Goal: Answer question/provide support: Share knowledge or assist other users

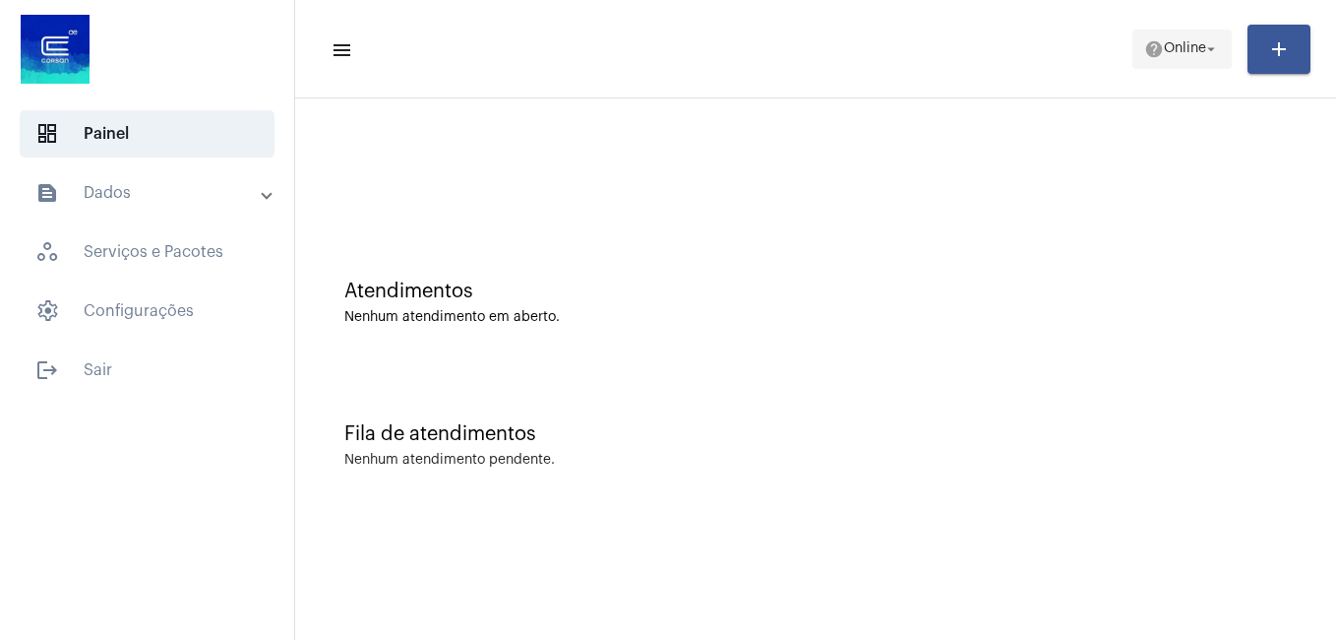
click at [1204, 36] on span "help Online arrow_drop_down" at bounding box center [1182, 48] width 76 height 35
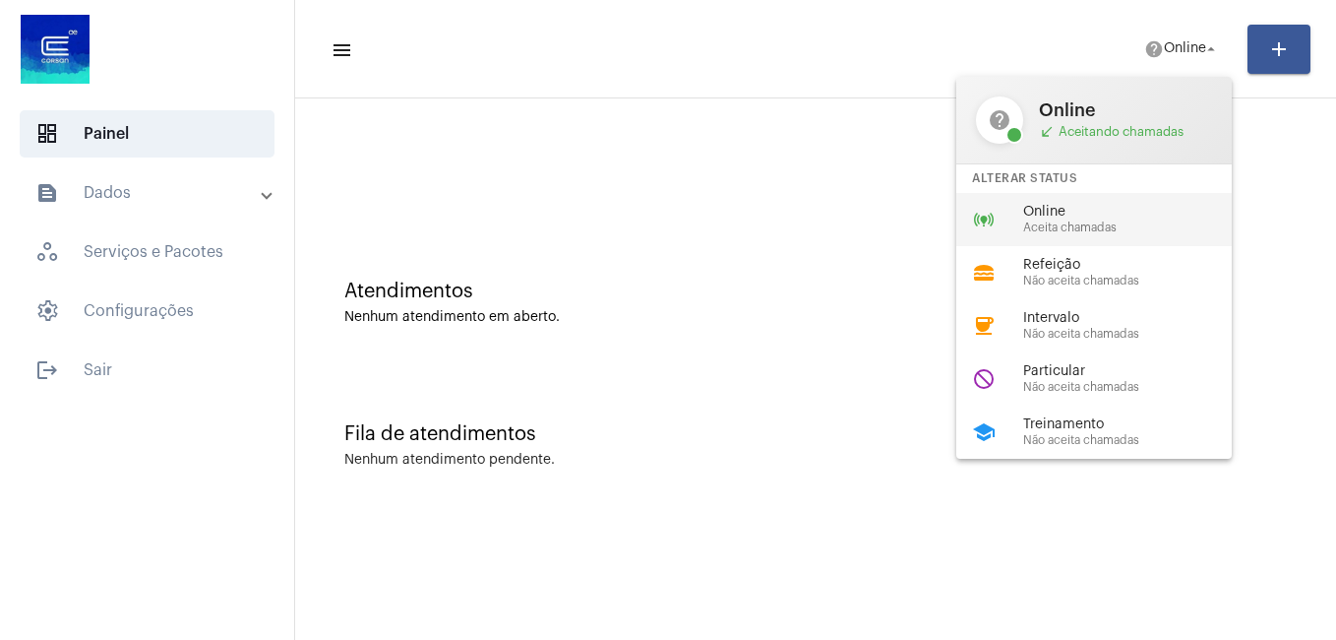
click at [1017, 244] on div "online_prediction Online Aceita chamadas" at bounding box center [1109, 219] width 307 height 53
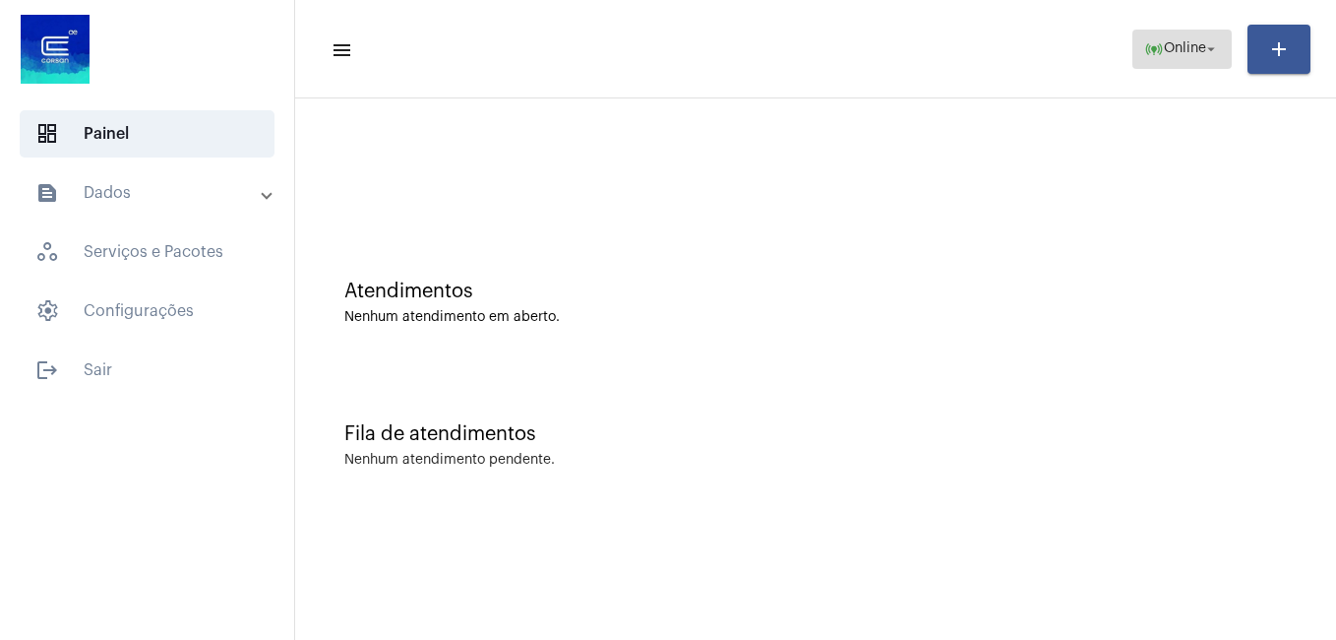
click at [1153, 35] on span "online_prediction Online arrow_drop_down" at bounding box center [1182, 48] width 76 height 35
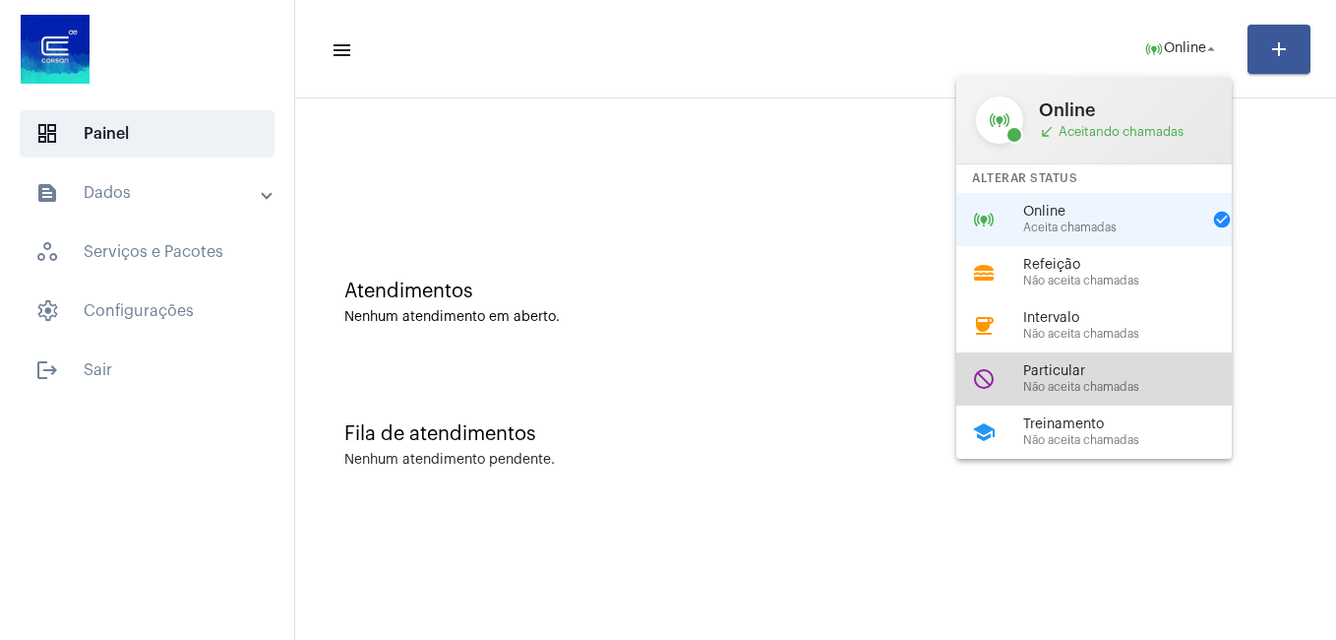
click at [1037, 369] on span "Particular" at bounding box center [1135, 371] width 224 height 15
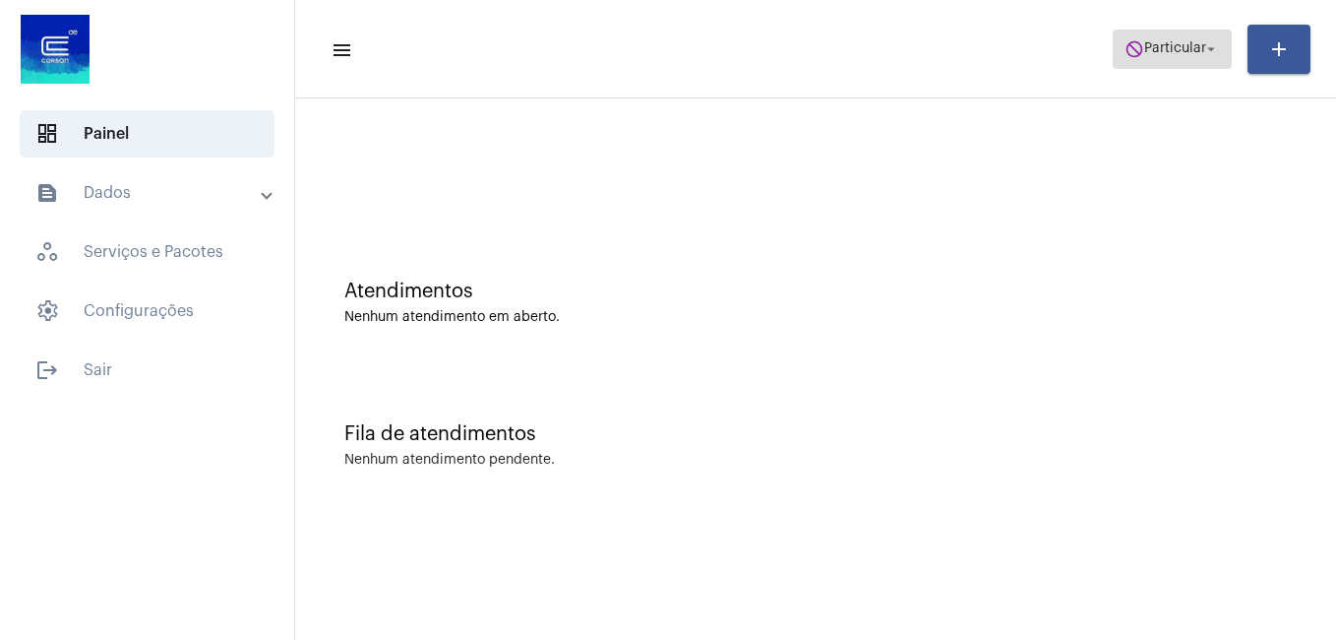
click at [1129, 49] on mat-icon "do_not_disturb" at bounding box center [1135, 49] width 20 height 20
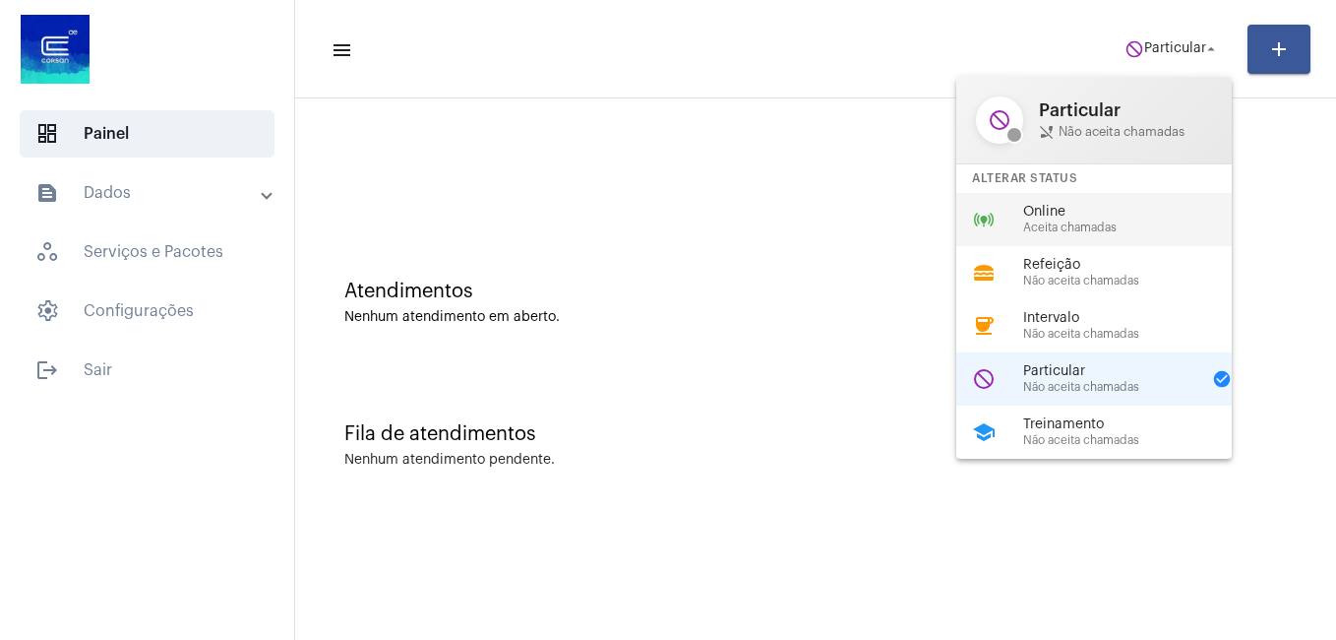
click at [1073, 235] on div "online_prediction Online Aceita chamadas" at bounding box center [1109, 219] width 307 height 53
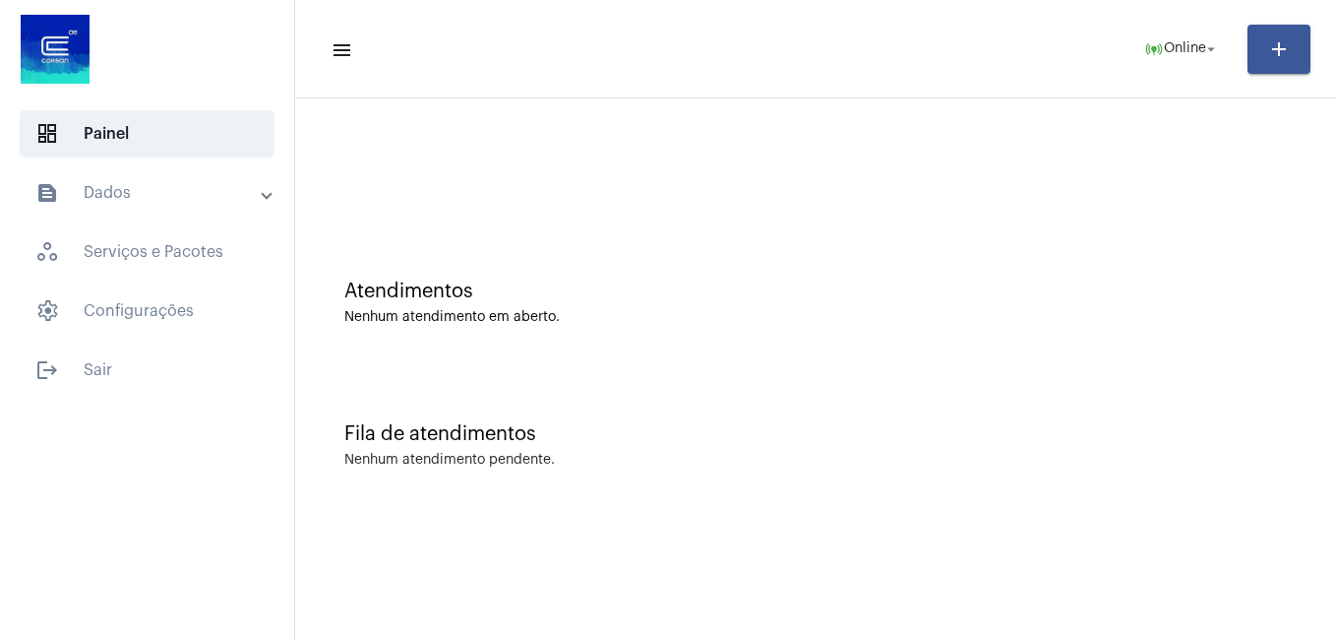
click at [499, 182] on div at bounding box center [815, 164] width 1021 height 113
click at [249, 189] on mat-panel-title "text_snippet_outlined Dados" at bounding box center [148, 193] width 227 height 24
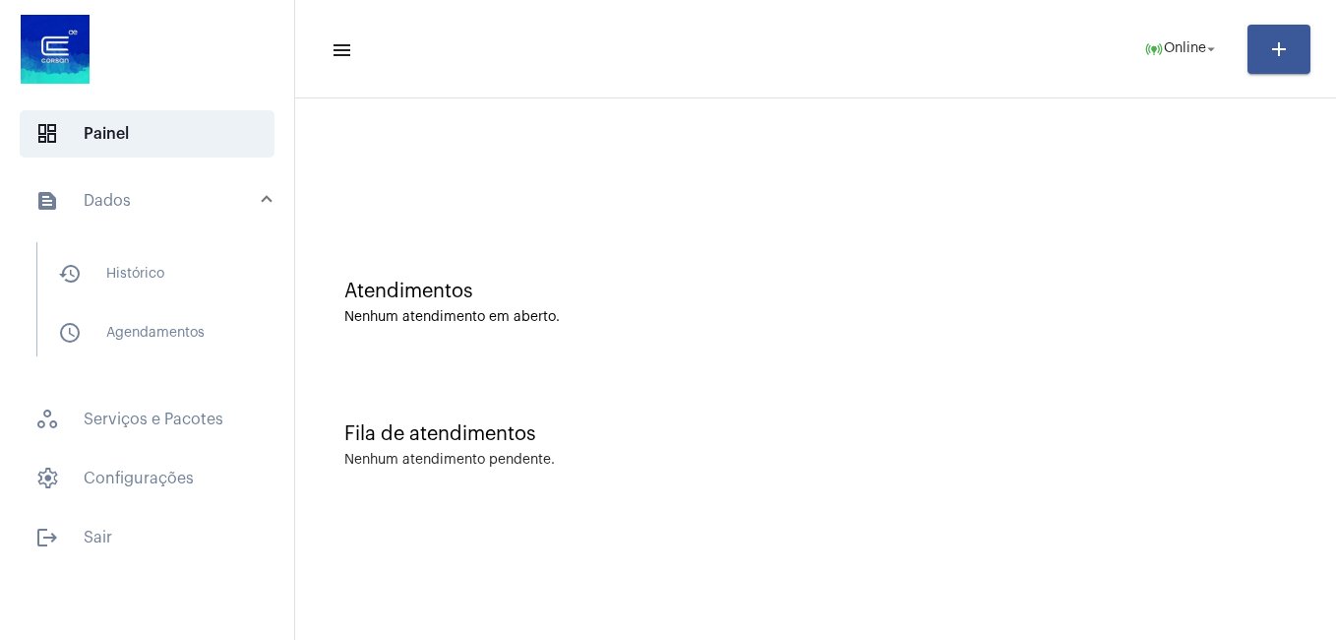
click at [271, 190] on mat-expansion-panel-header "text_snippet_outlined Dados" at bounding box center [153, 200] width 282 height 63
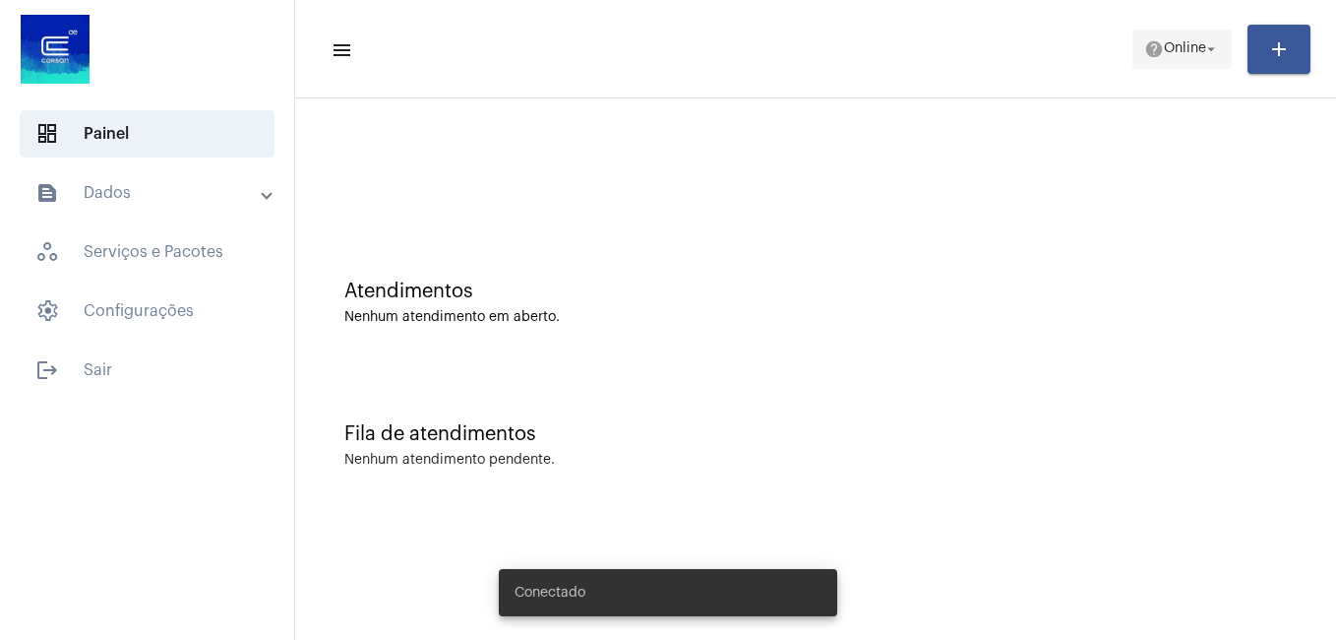
click at [1181, 58] on span "help Online arrow_drop_down" at bounding box center [1182, 48] width 76 height 35
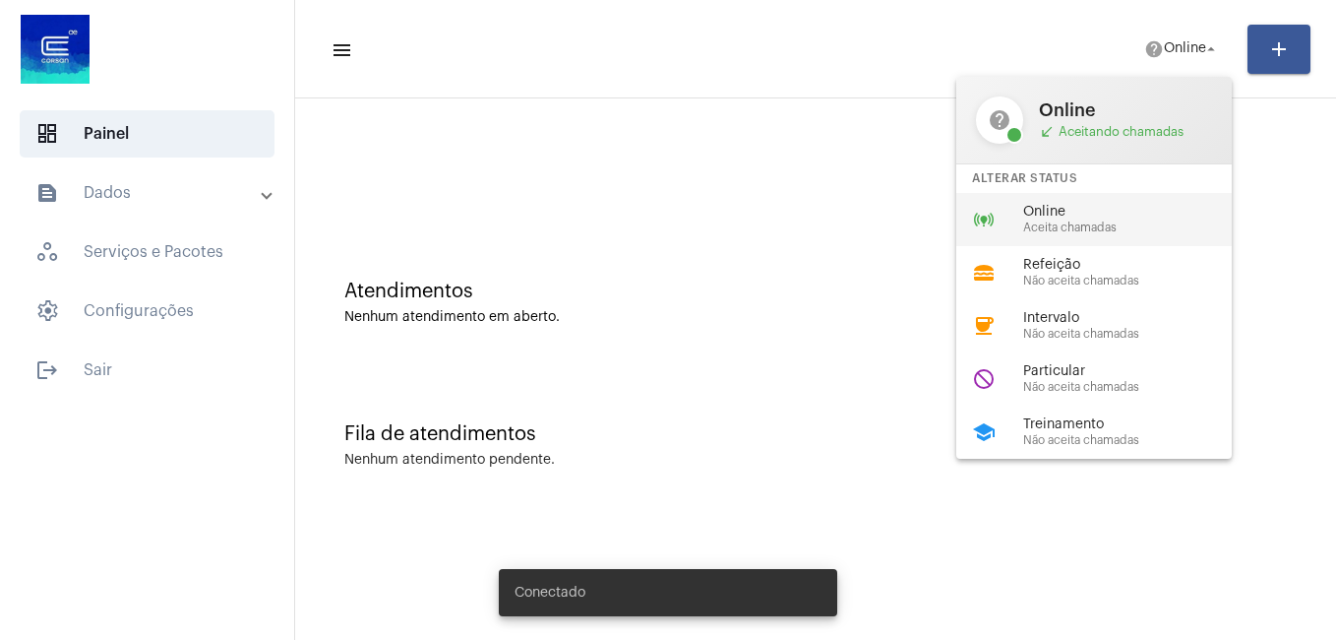
click at [1091, 208] on span "Online" at bounding box center [1135, 212] width 224 height 15
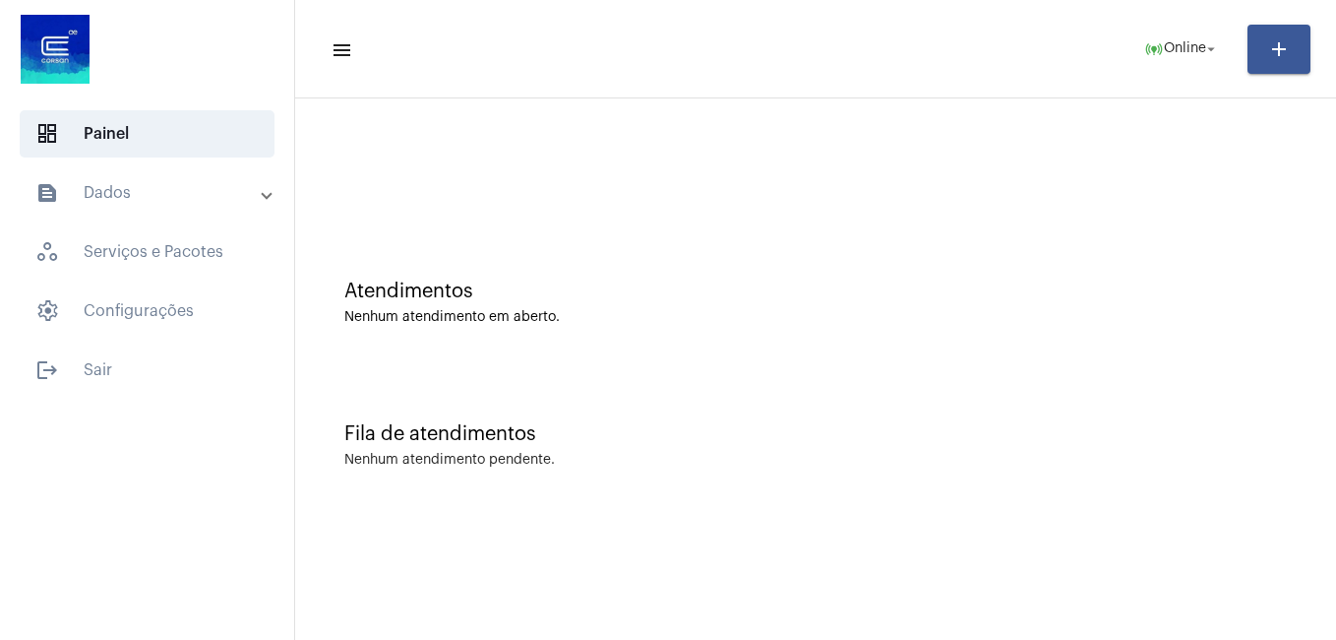
click at [785, 222] on div "Atendimentos Nenhum atendimento em aberto." at bounding box center [815, 292] width 1021 height 143
click at [830, 332] on div "Atendimentos Nenhum atendimento em aberto." at bounding box center [815, 292] width 1021 height 143
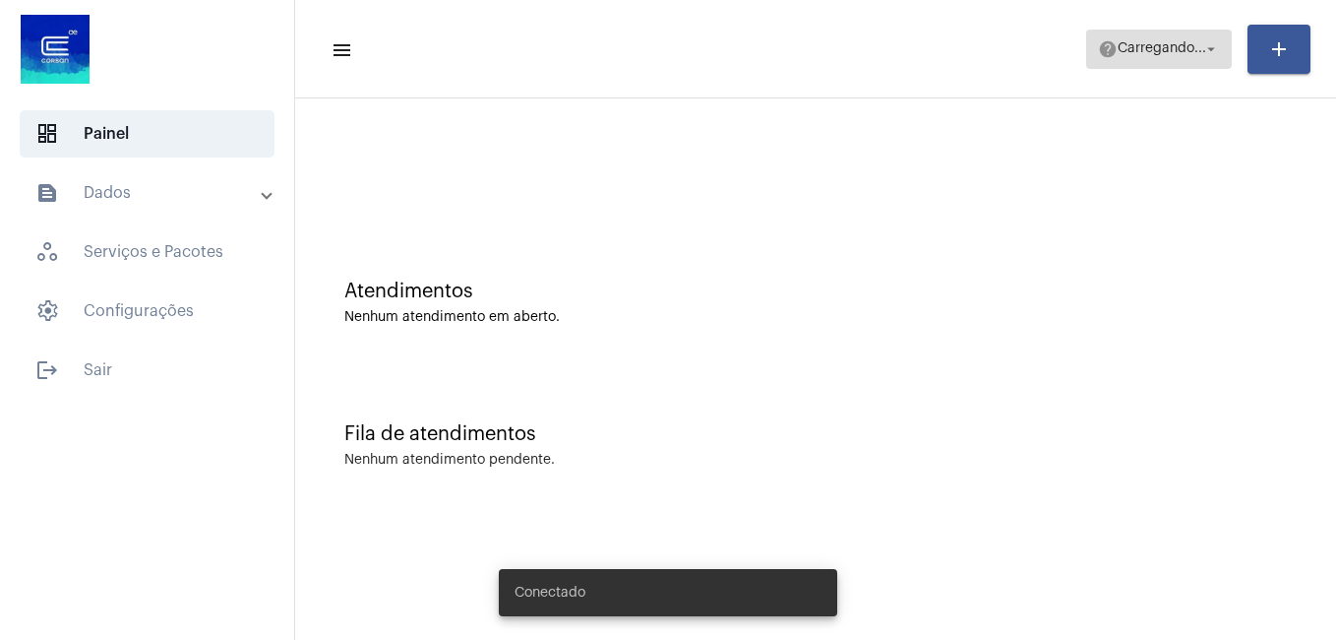
click at [1165, 42] on span "Carregando..." at bounding box center [1162, 49] width 89 height 14
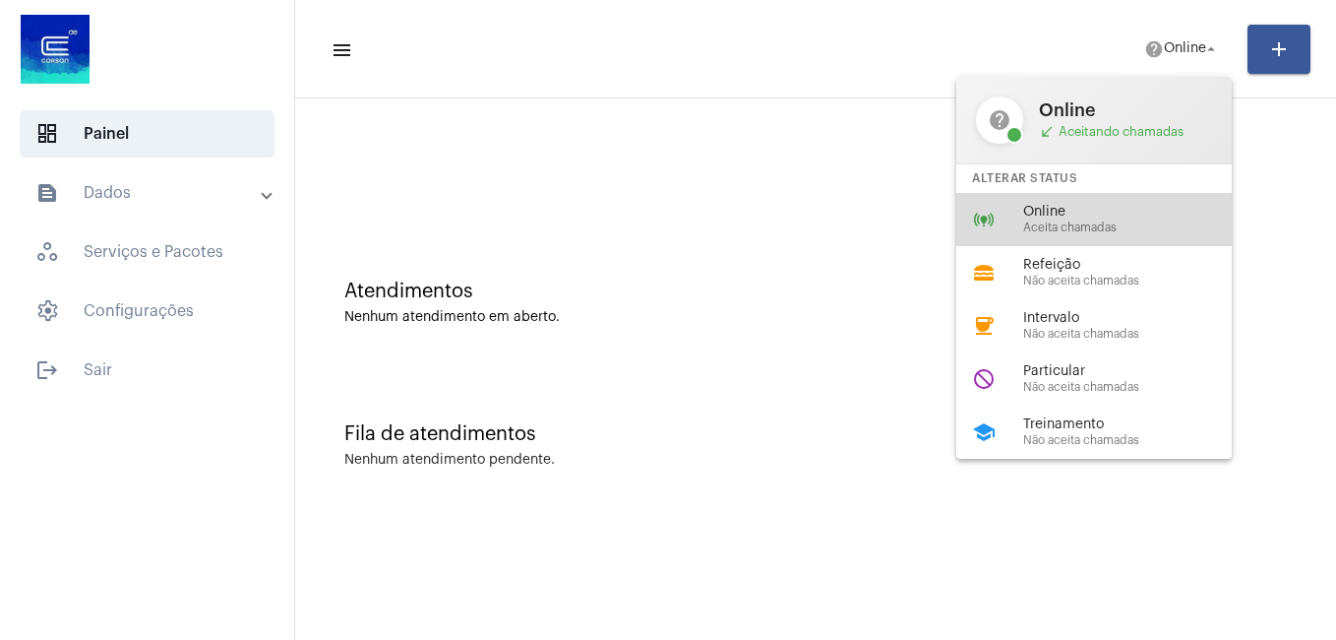
click at [1069, 211] on span "Online" at bounding box center [1135, 212] width 224 height 15
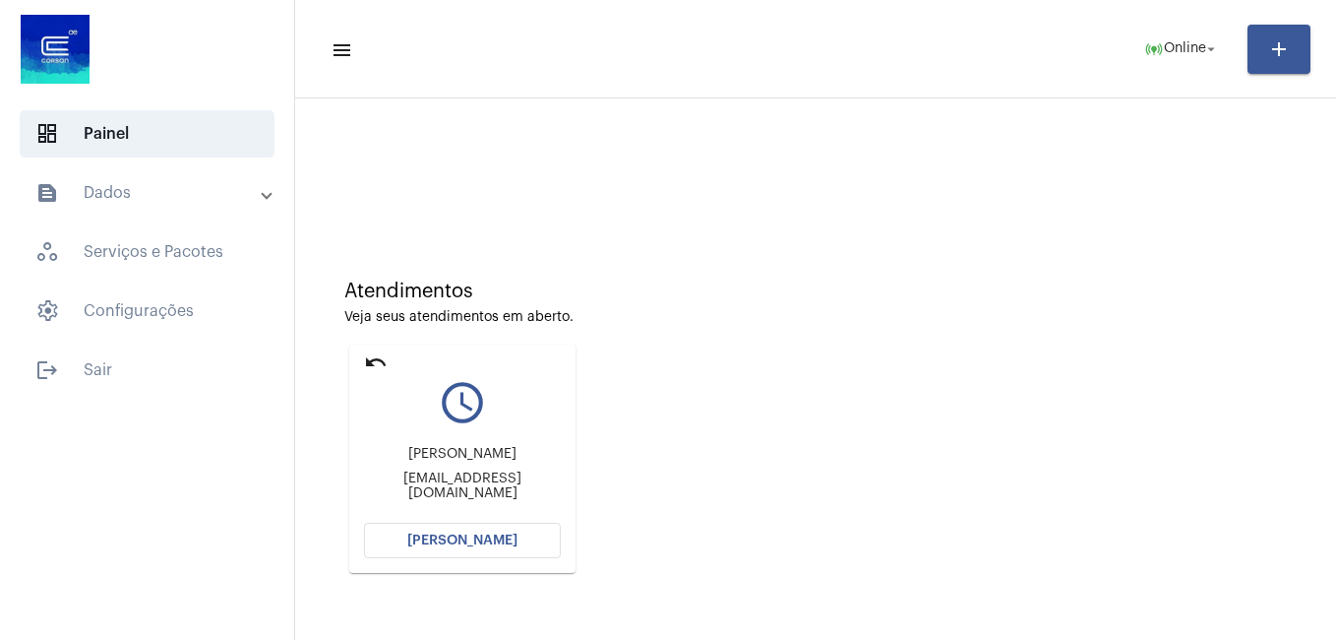
click at [524, 547] on button "[PERSON_NAME]" at bounding box center [462, 539] width 197 height 35
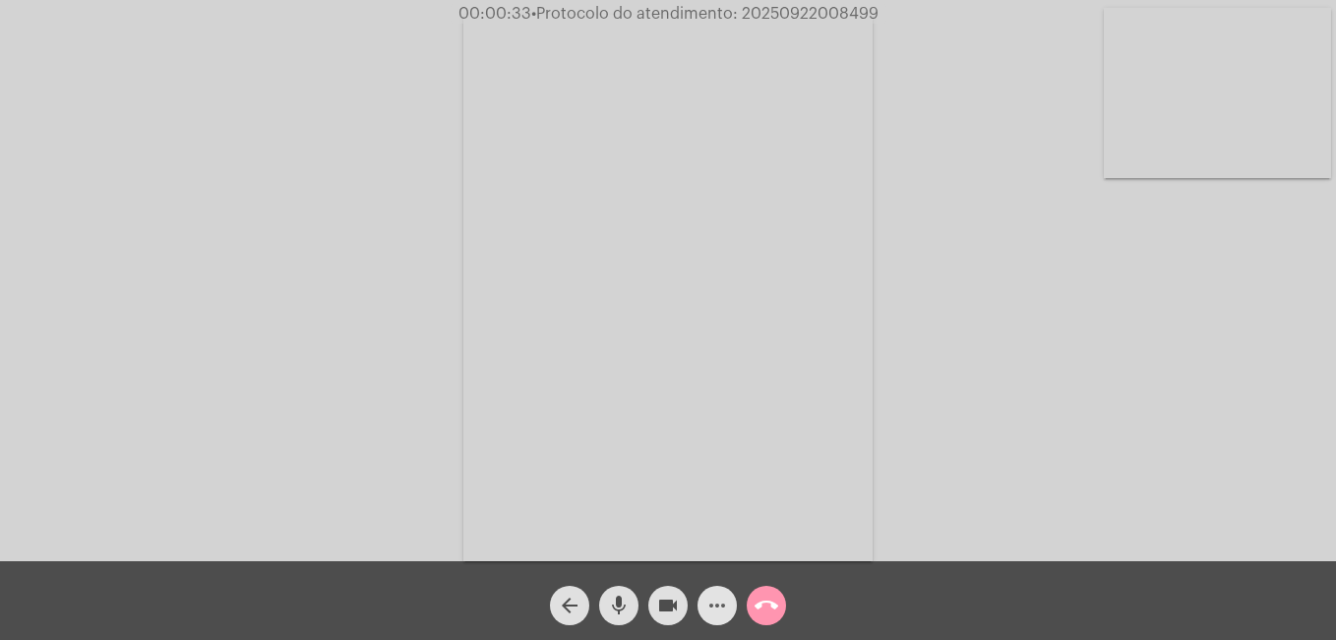
click at [721, 604] on mat-icon "more_horiz" at bounding box center [718, 605] width 24 height 24
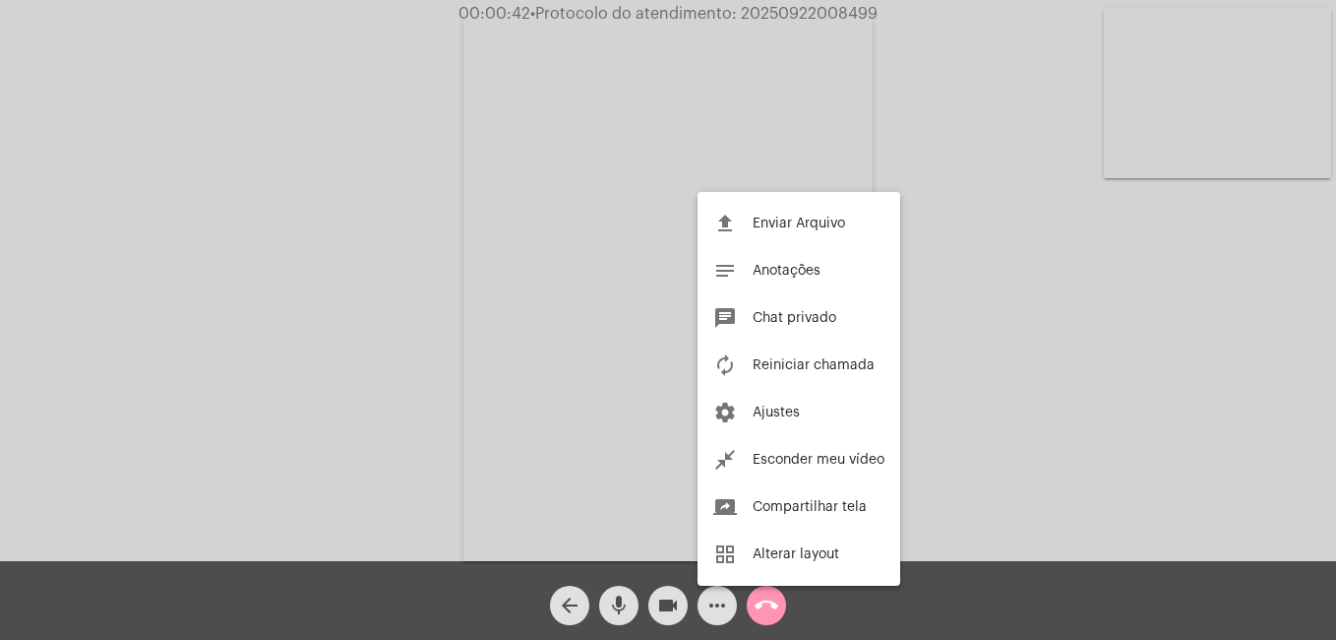
click at [714, 603] on div at bounding box center [668, 320] width 1336 height 640
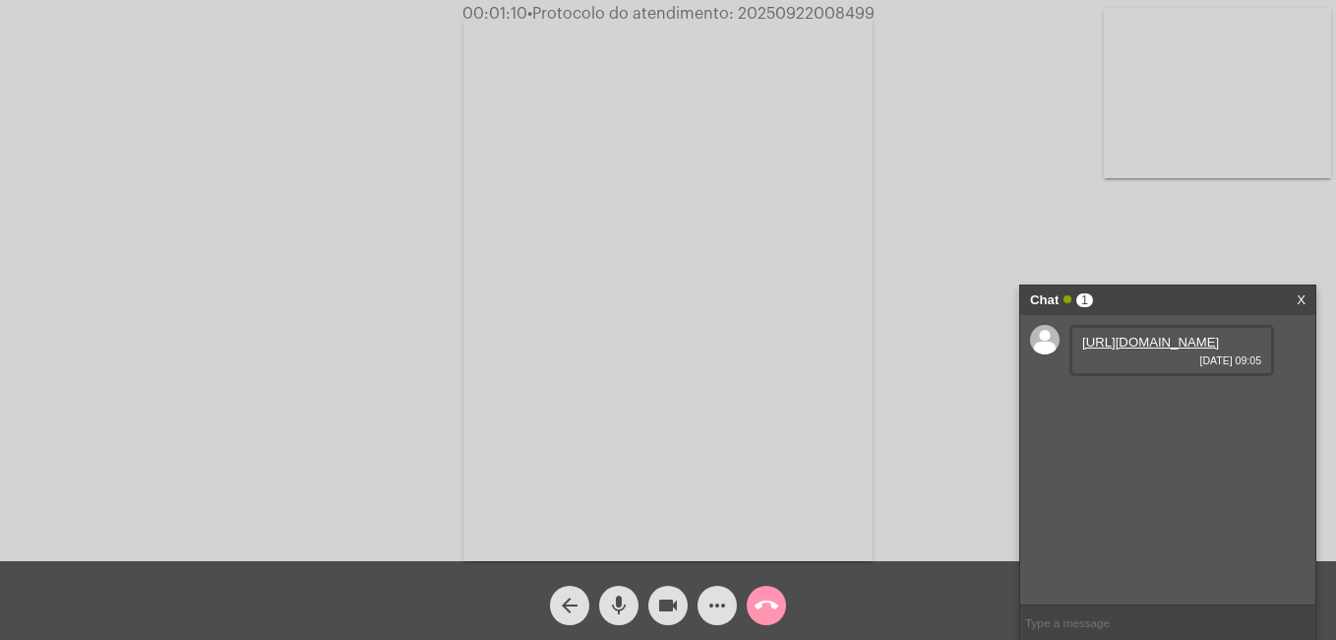
click at [1203, 349] on link "[URL][DOMAIN_NAME]" at bounding box center [1150, 342] width 137 height 15
click at [1151, 405] on link "[URL][DOMAIN_NAME]" at bounding box center [1150, 398] width 137 height 15
click at [1126, 461] on link "[URL][DOMAIN_NAME]" at bounding box center [1150, 454] width 137 height 15
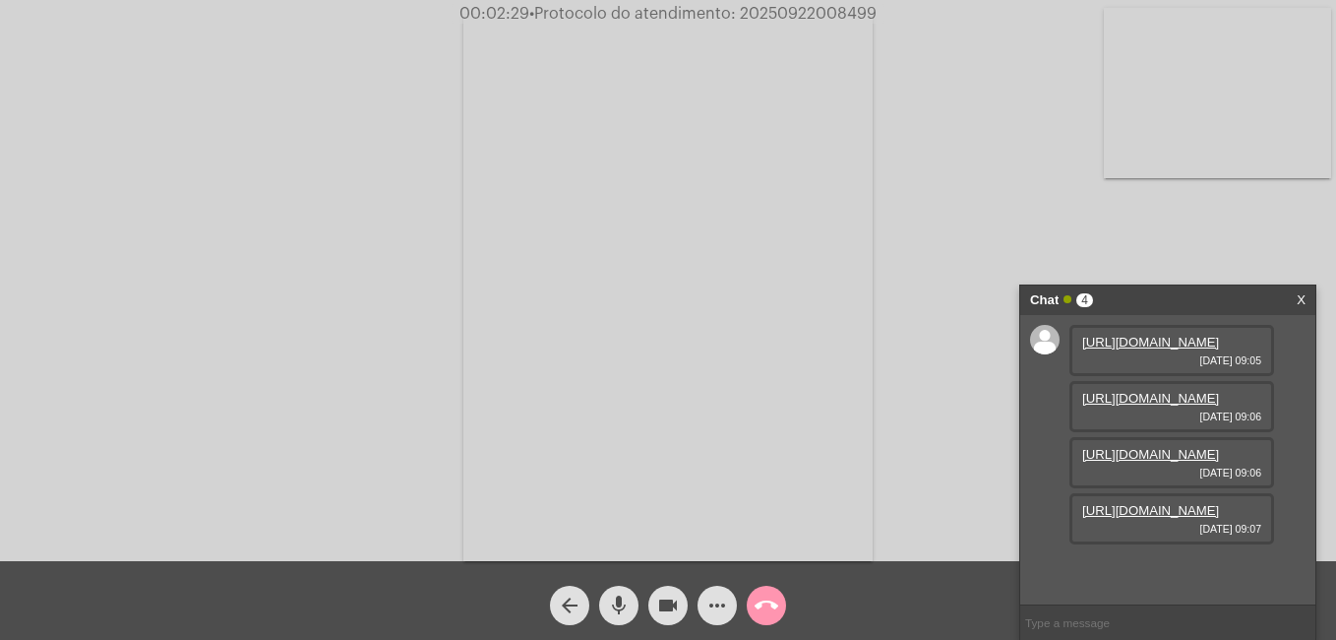
scroll to position [117, 0]
click at [1161, 523] on div "[URL][DOMAIN_NAME] [DATE] 09:07" at bounding box center [1172, 518] width 205 height 51
click at [1155, 518] on link "[URL][DOMAIN_NAME]" at bounding box center [1150, 510] width 137 height 15
click at [1170, 559] on link "[URL][DOMAIN_NAME]" at bounding box center [1150, 566] width 137 height 15
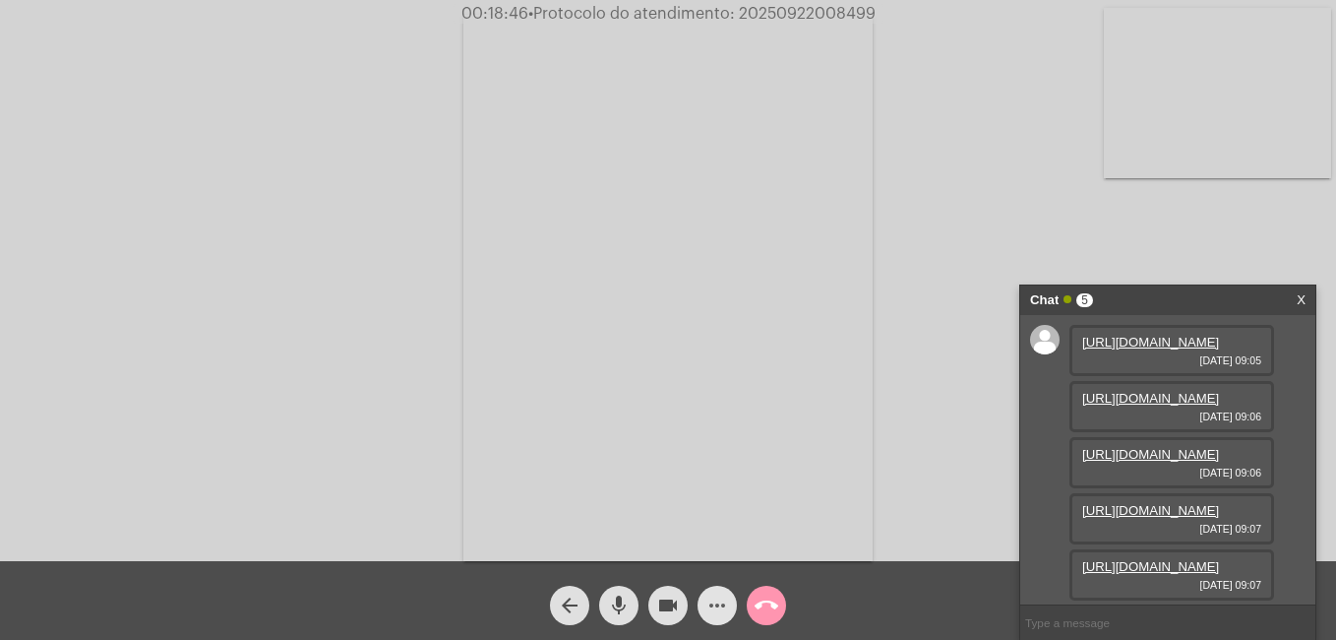
click at [726, 605] on mat-icon "more_horiz" at bounding box center [718, 605] width 24 height 24
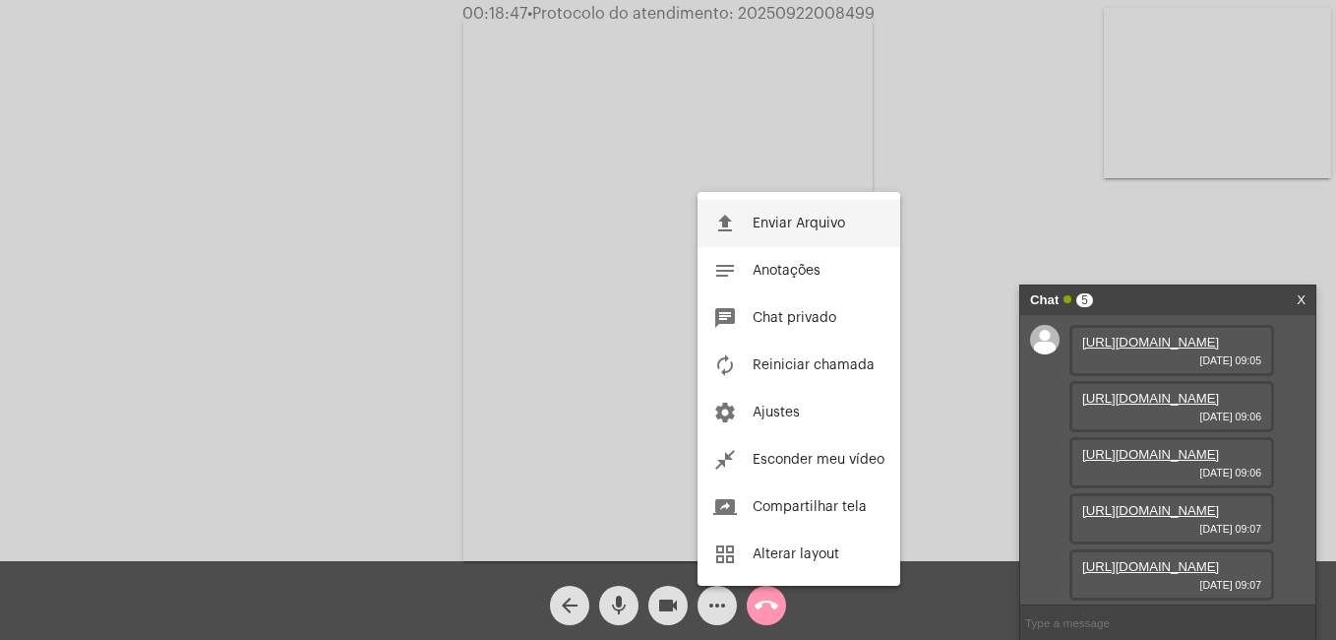
click at [776, 218] on span "Enviar Arquivo" at bounding box center [799, 223] width 92 height 14
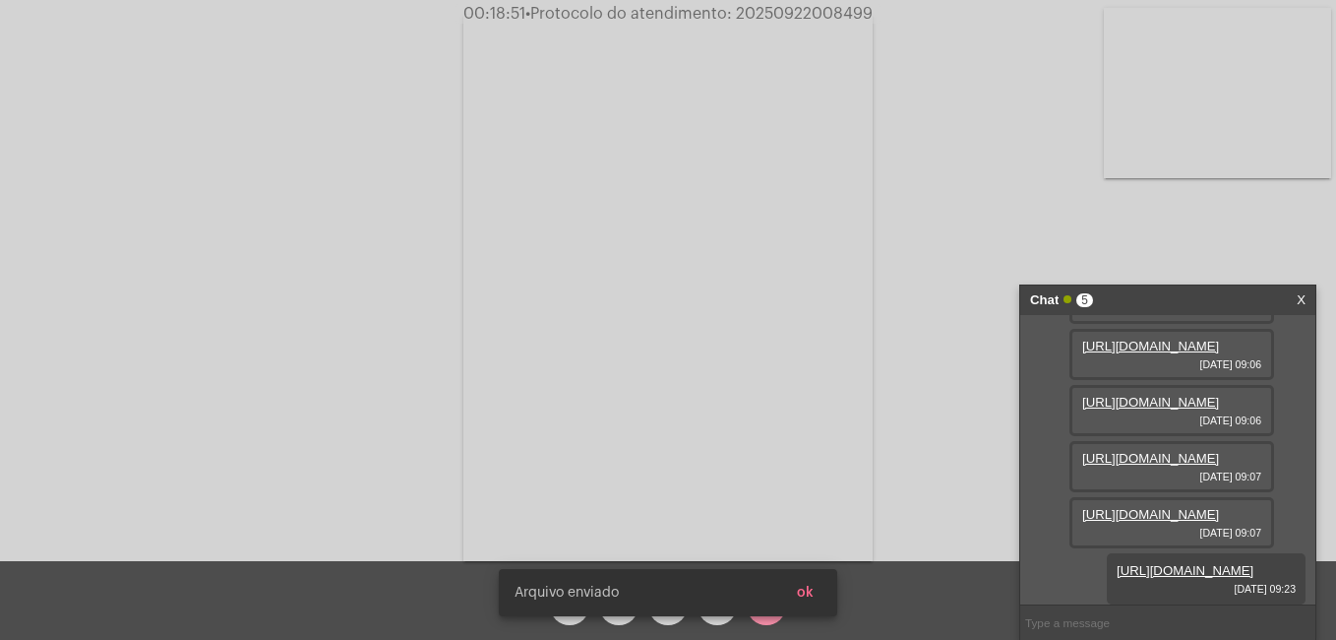
scroll to position [318, 0]
click at [809, 592] on span "ok" at bounding box center [805, 592] width 17 height 14
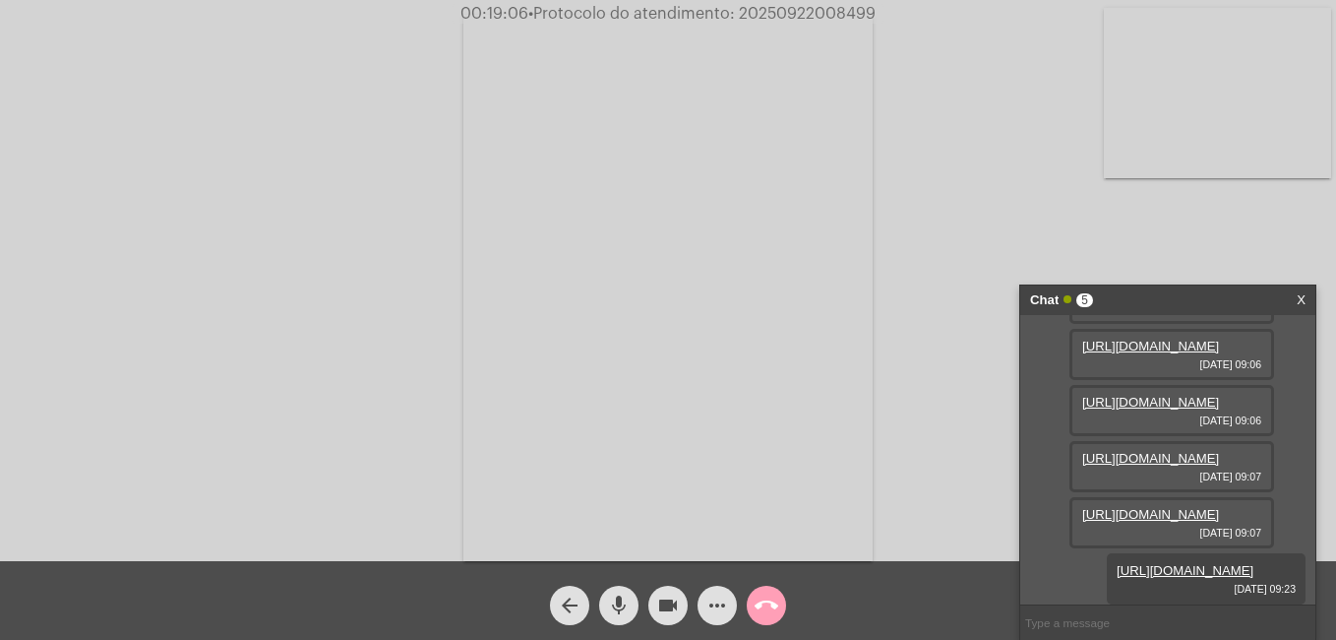
click at [764, 598] on mat-icon "call_end" at bounding box center [767, 605] width 24 height 24
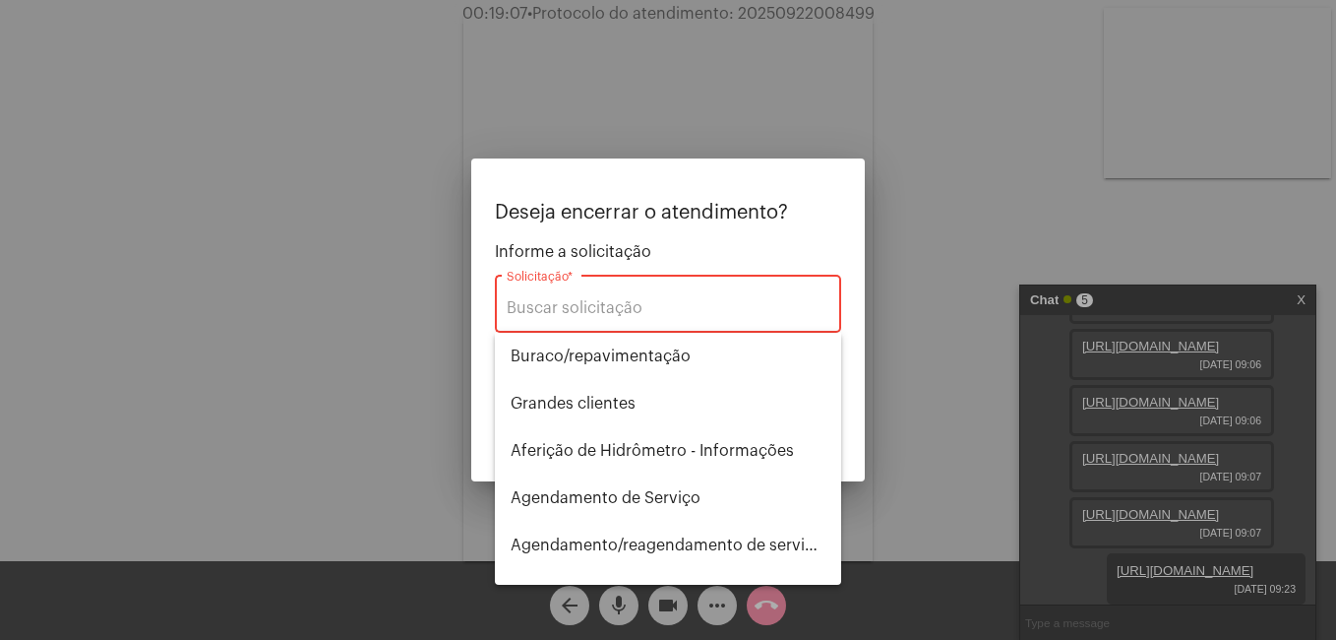
click at [567, 293] on div "Solicitação *" at bounding box center [668, 302] width 323 height 62
click at [567, 306] on input "Solicitação *" at bounding box center [668, 308] width 323 height 18
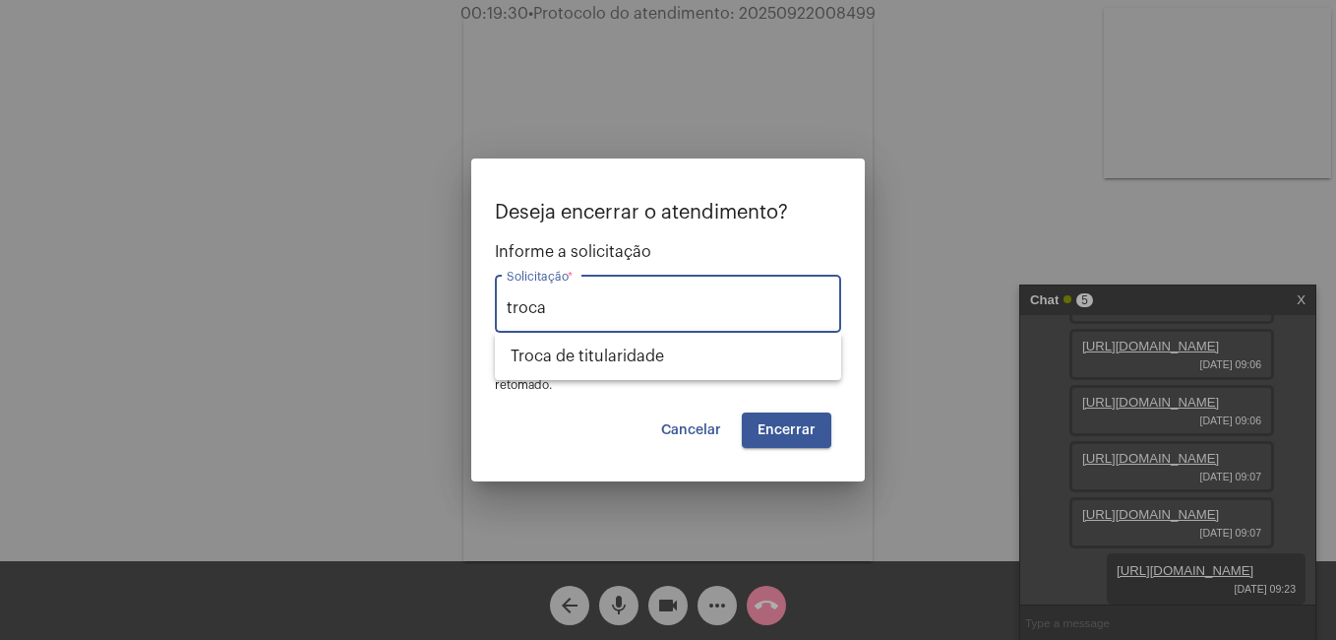
type input "troca"
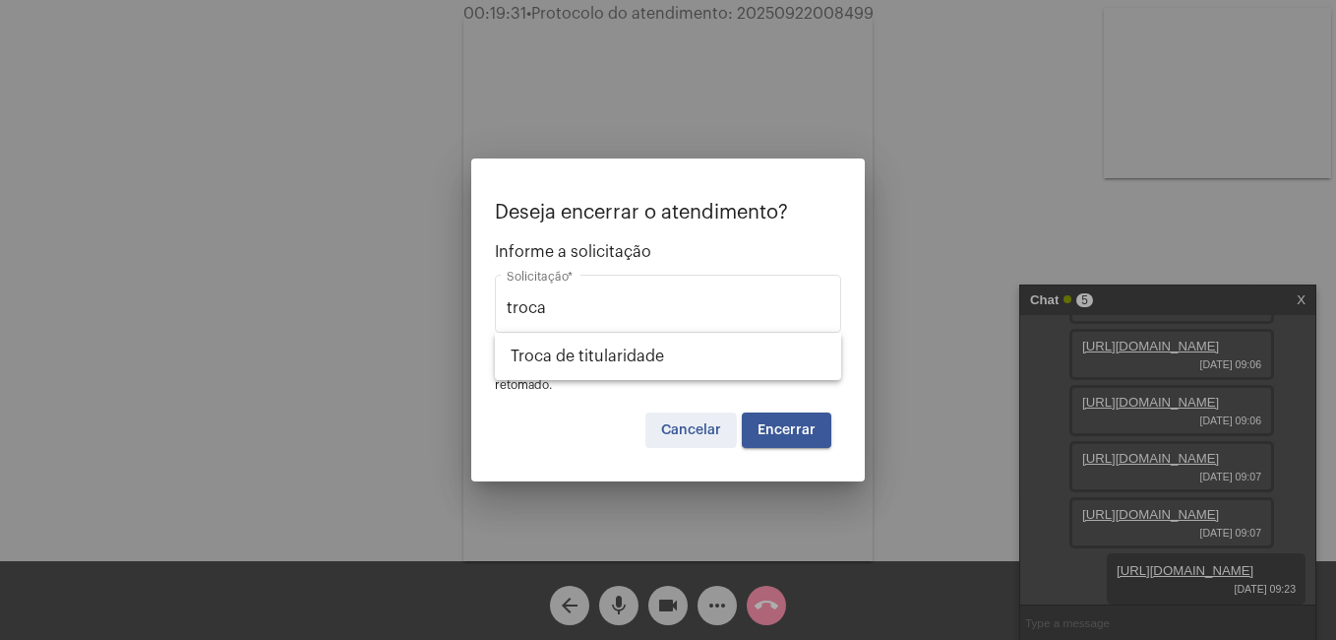
click at [667, 430] on span "Cancelar" at bounding box center [691, 430] width 60 height 14
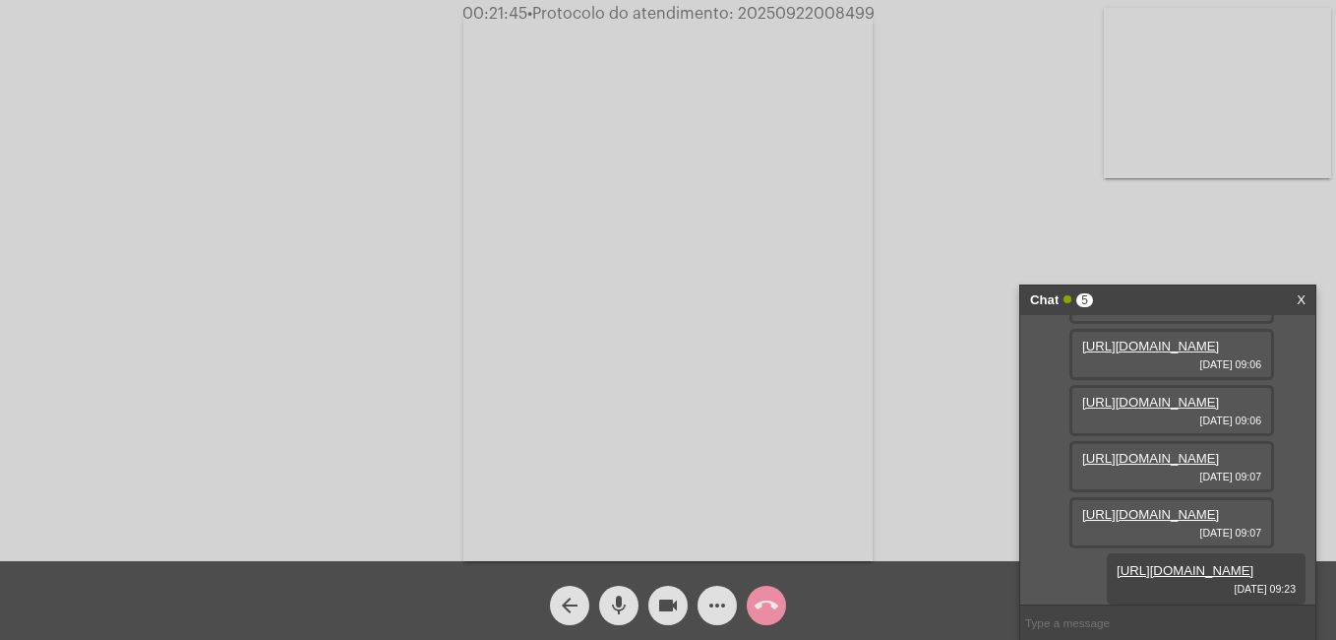
click at [778, 596] on button "call_end" at bounding box center [766, 604] width 39 height 39
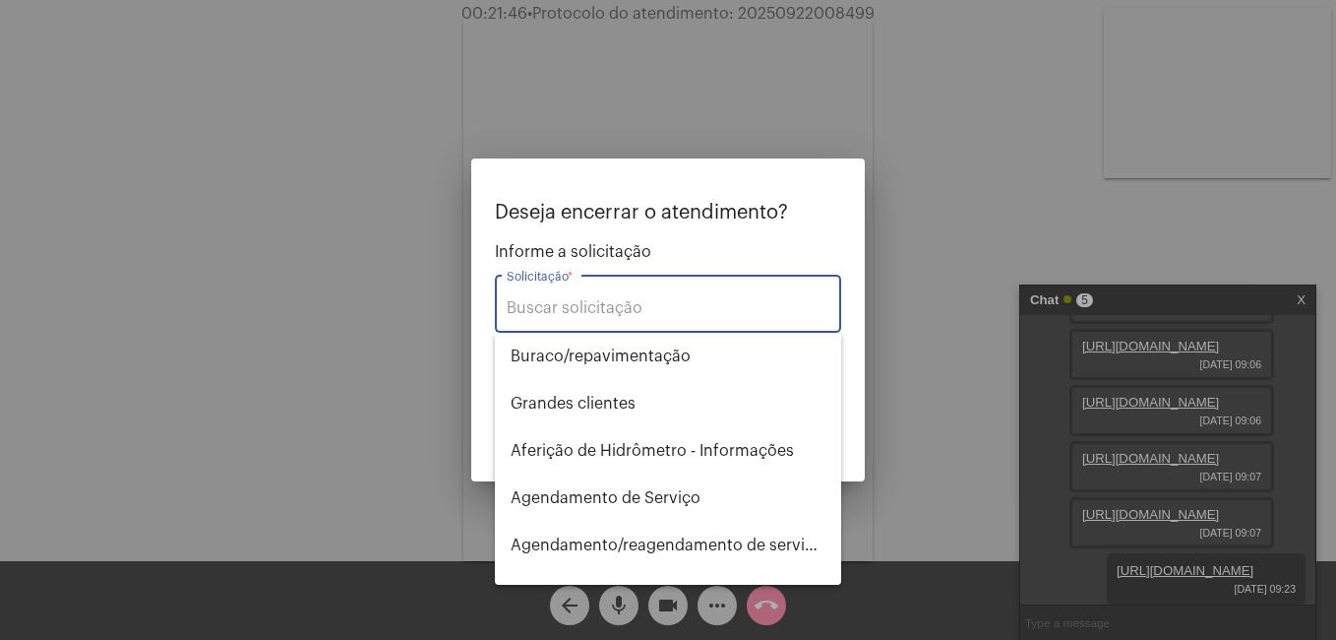
click at [638, 315] on input "Solicitação *" at bounding box center [668, 308] width 323 height 18
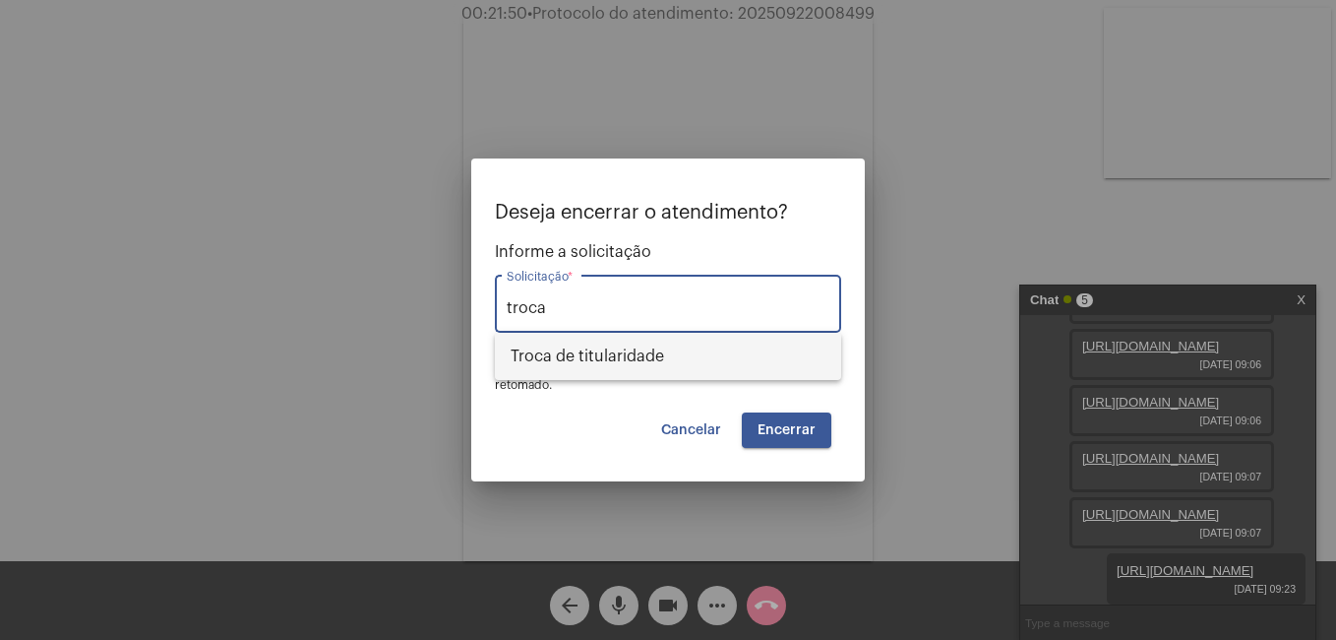
click at [681, 365] on span "Troca de titularidade" at bounding box center [668, 356] width 315 height 47
type input "Troca de titularidade"
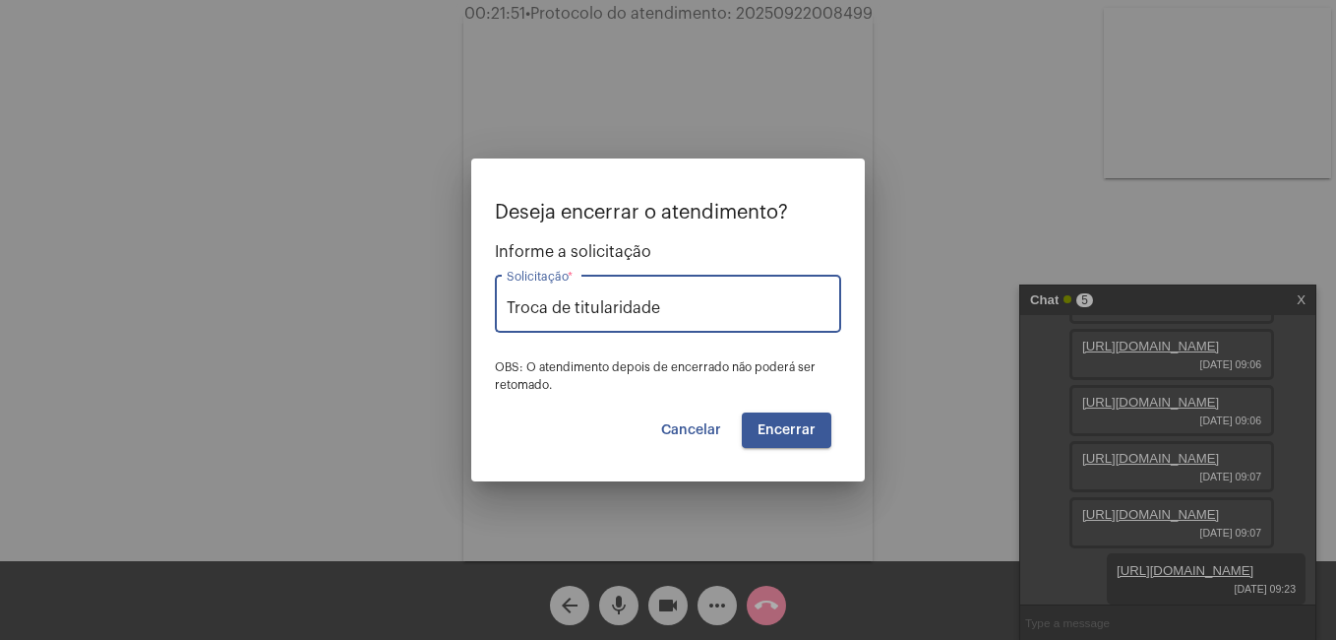
click at [782, 432] on span "Encerrar" at bounding box center [787, 430] width 58 height 14
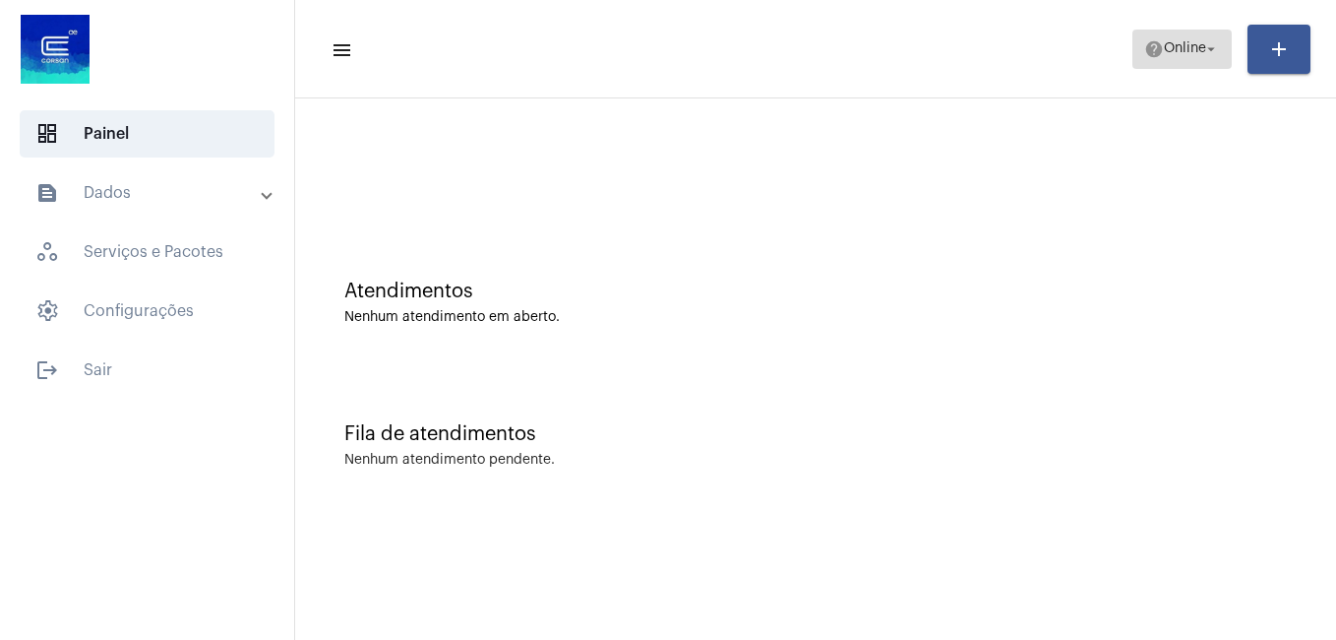
click at [1184, 54] on span "Online" at bounding box center [1185, 49] width 42 height 14
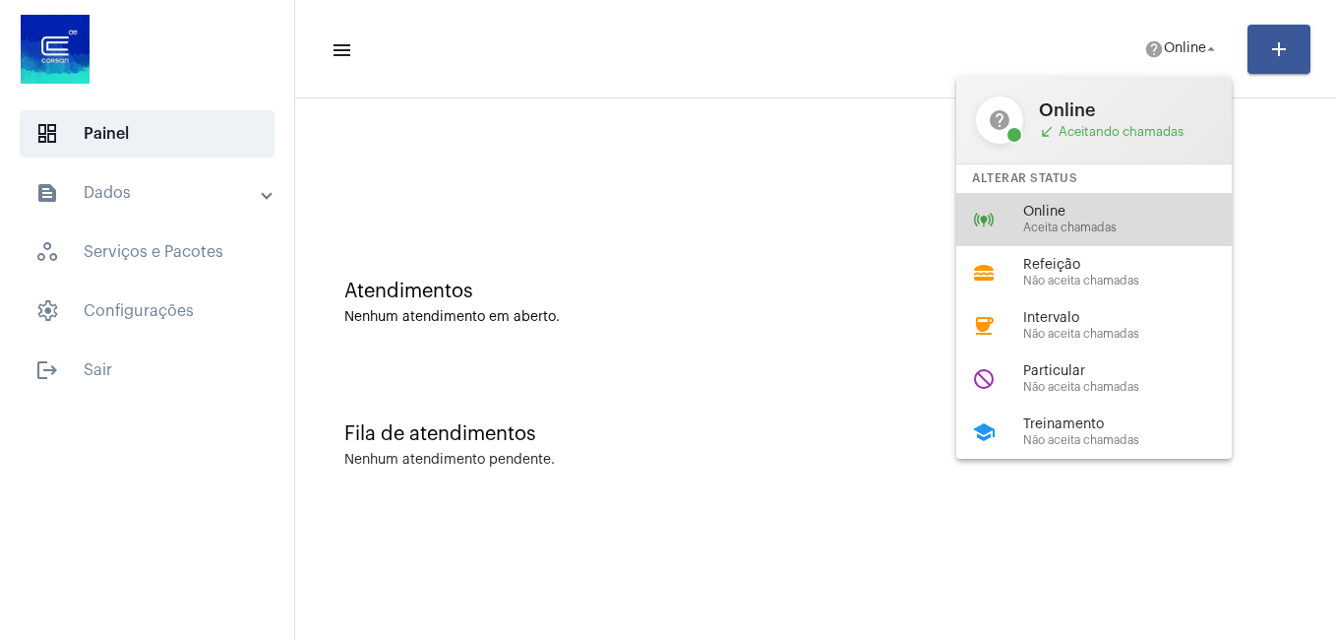
click at [1076, 197] on div "online_prediction Online Aceita chamadas" at bounding box center [1109, 219] width 307 height 53
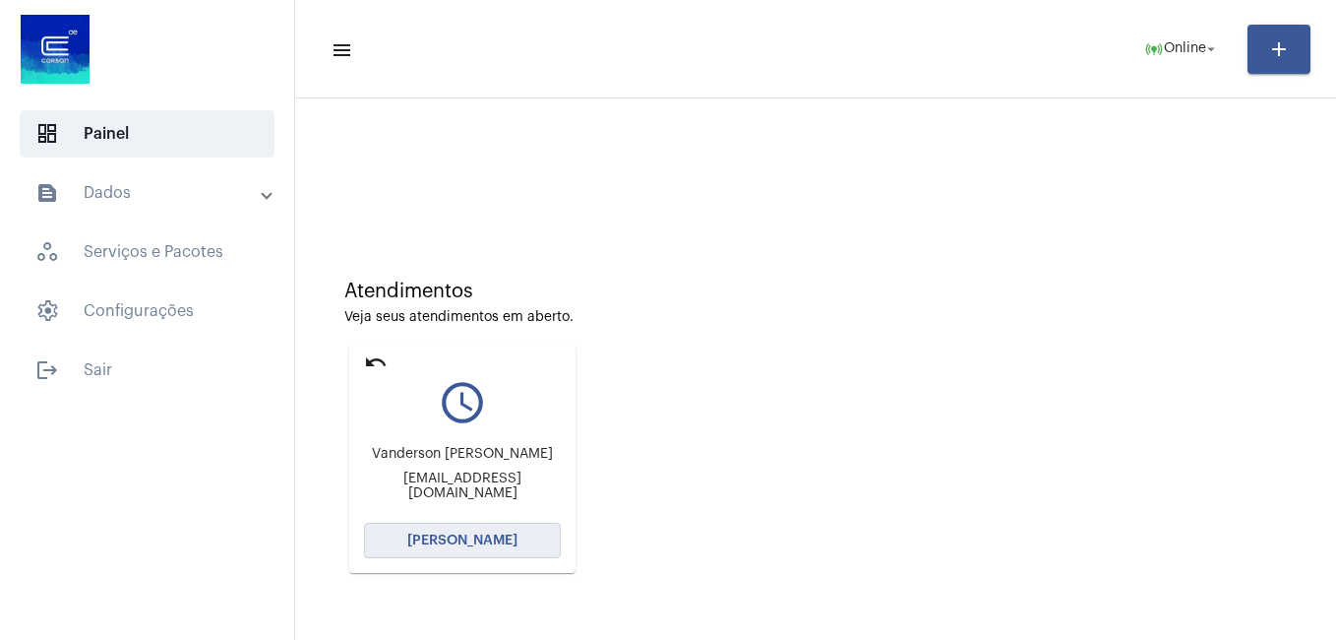
click at [489, 533] on span "[PERSON_NAME]" at bounding box center [462, 540] width 110 height 14
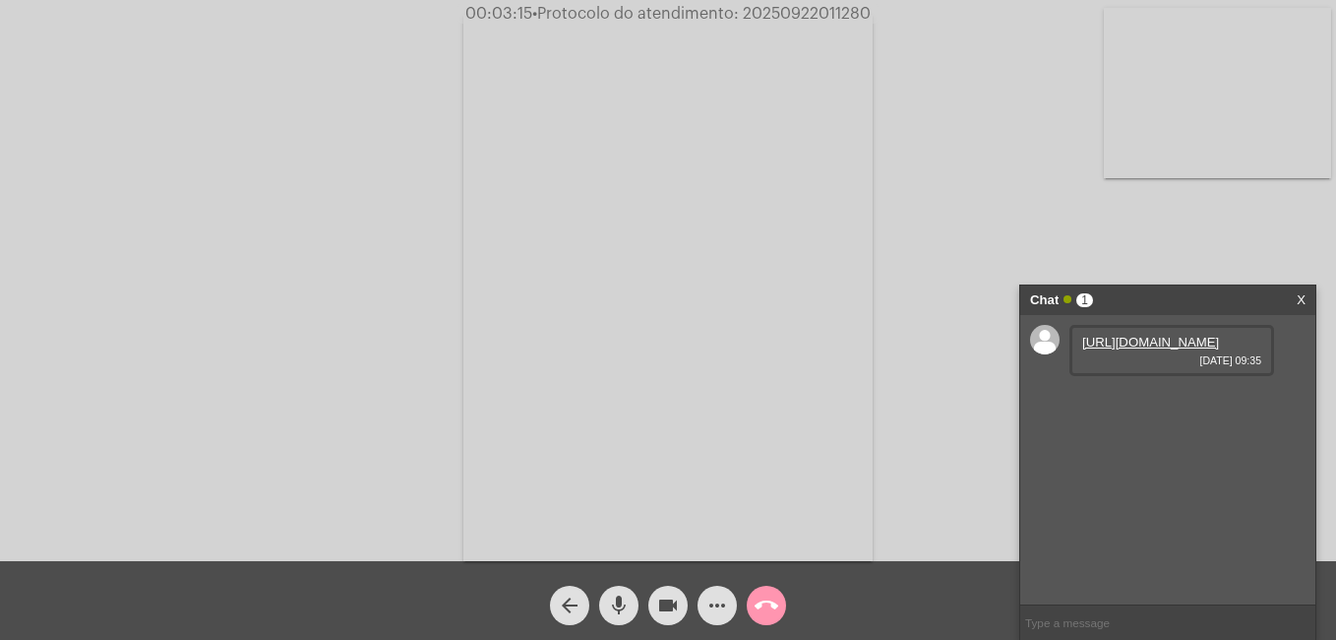
click at [1109, 349] on link "[URL][DOMAIN_NAME]" at bounding box center [1150, 342] width 137 height 15
click at [1099, 609] on input "text" at bounding box center [1167, 622] width 295 height 34
paste input "92.802.784/0001-90"
type input "92.802.784/0001-90"
click at [707, 608] on mat-icon "more_horiz" at bounding box center [718, 605] width 24 height 24
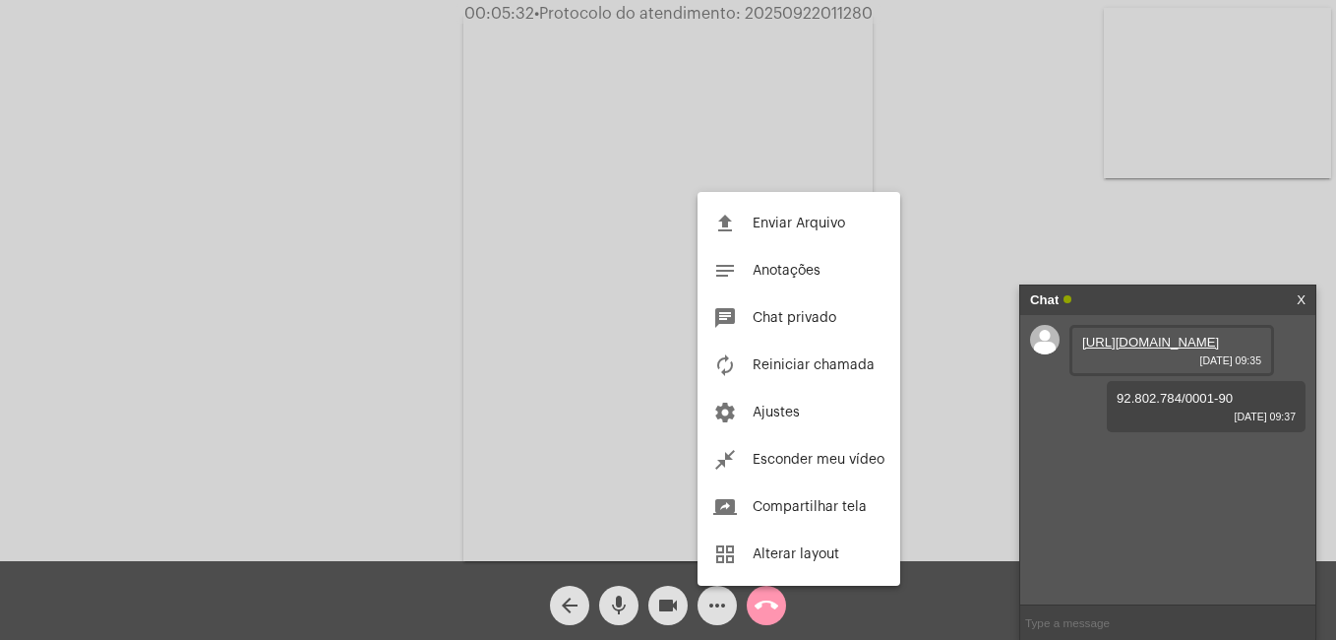
click at [786, 614] on div at bounding box center [668, 320] width 1336 height 640
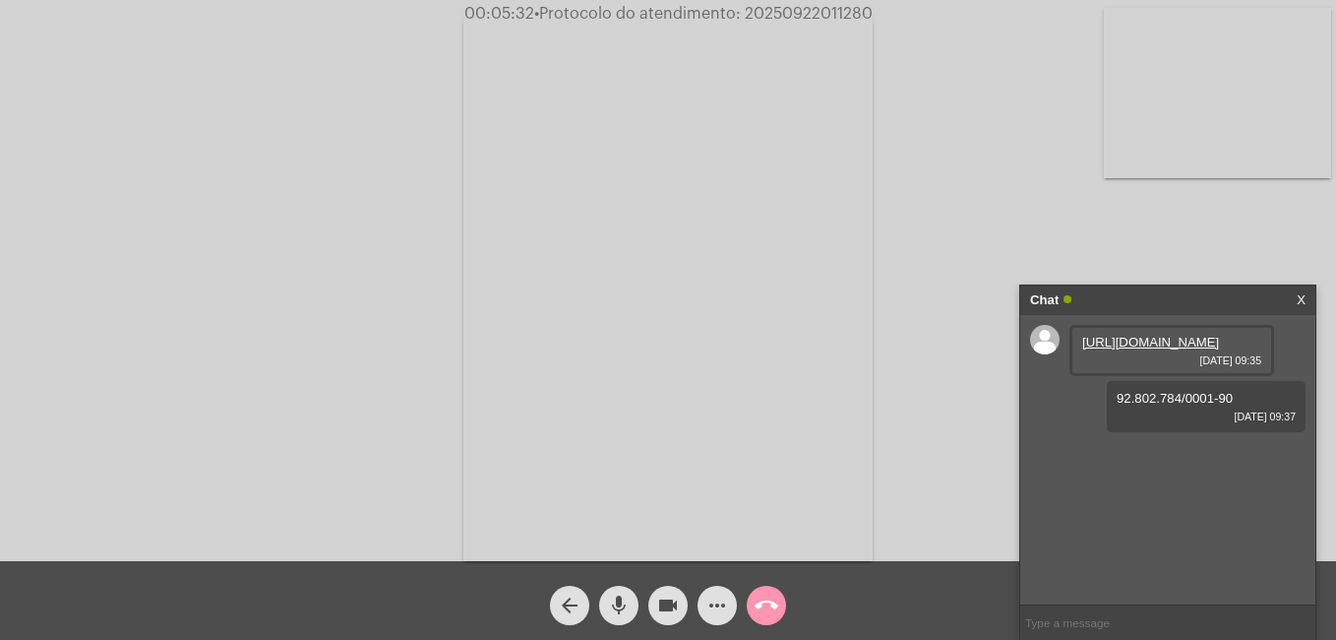
click at [773, 613] on mat-icon "call_end" at bounding box center [767, 605] width 24 height 24
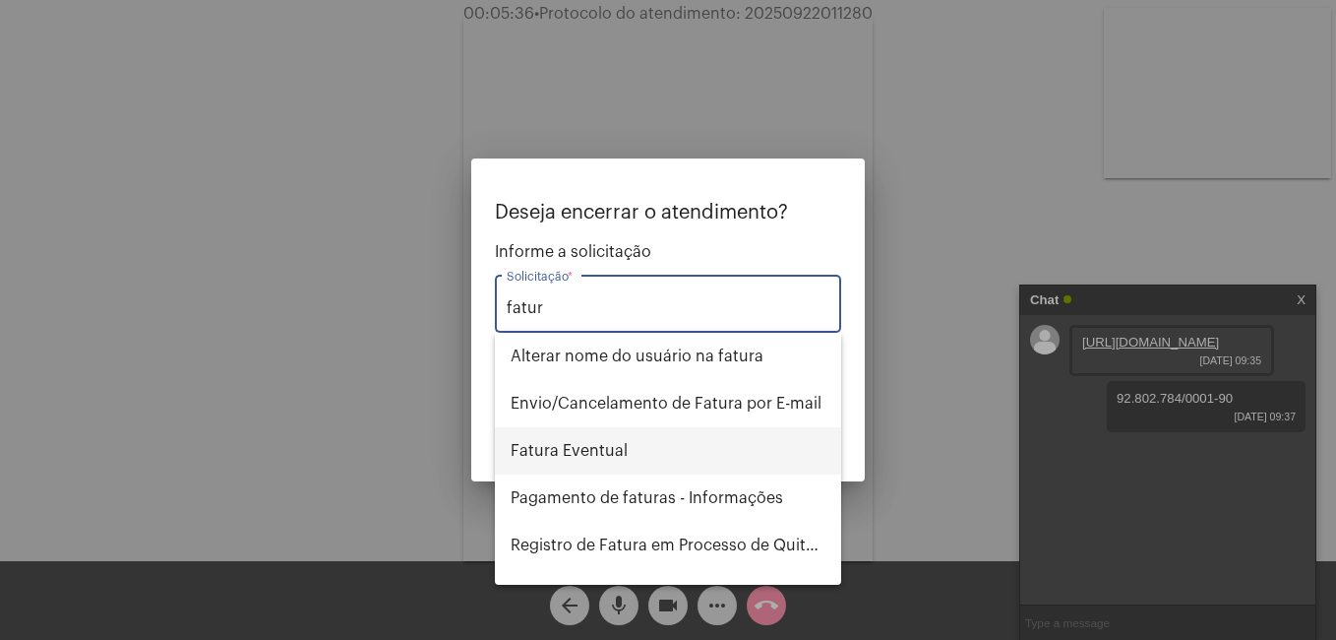
click at [580, 432] on span "Fatura Eventual" at bounding box center [668, 450] width 315 height 47
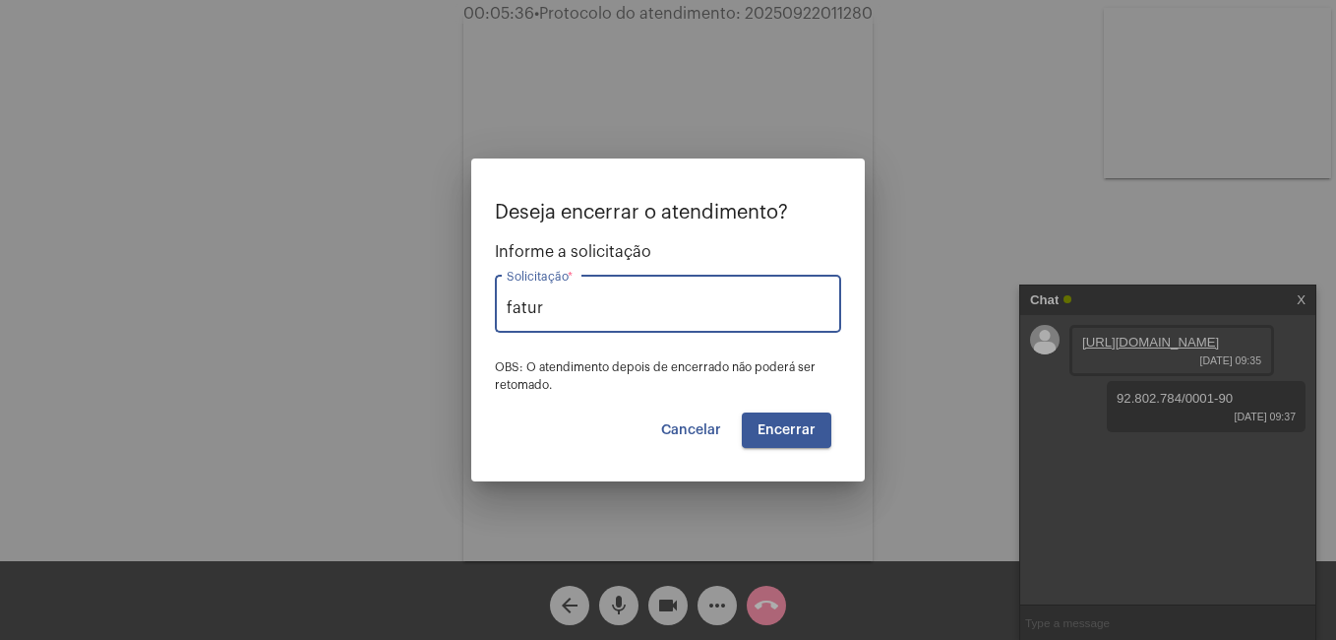
type input "Fatura Eventual"
click at [764, 431] on span "Encerrar" at bounding box center [787, 430] width 58 height 14
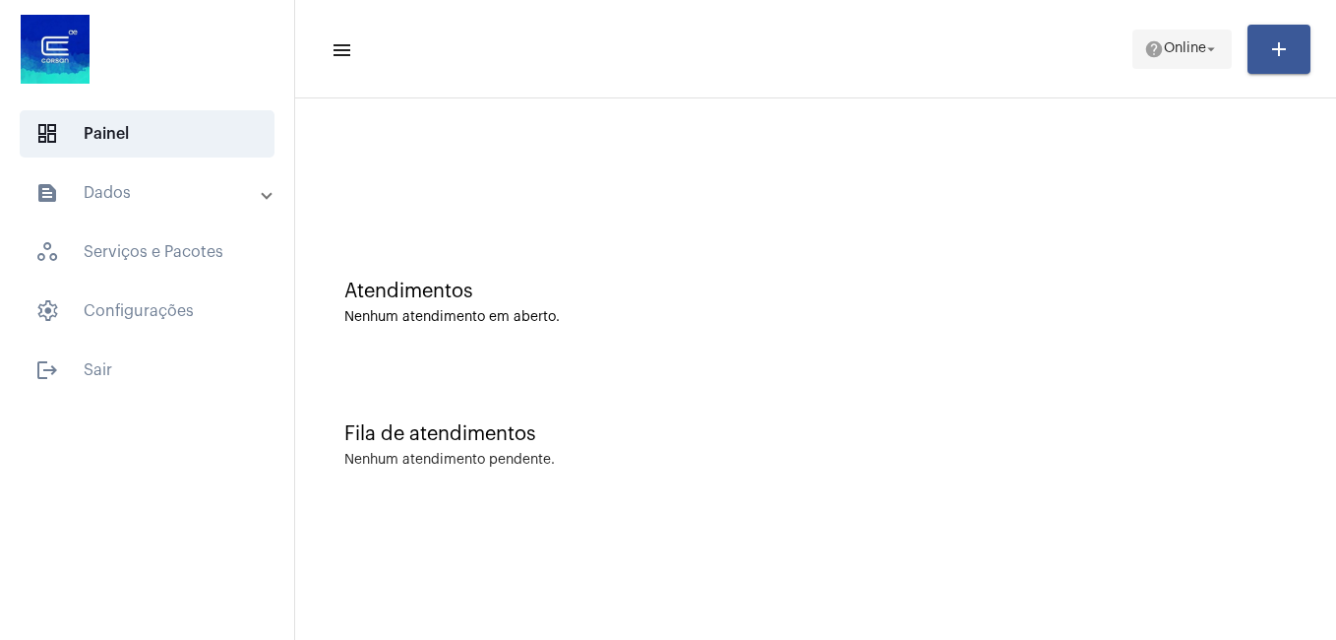
click at [1136, 60] on button "help Online arrow_drop_down" at bounding box center [1182, 49] width 99 height 39
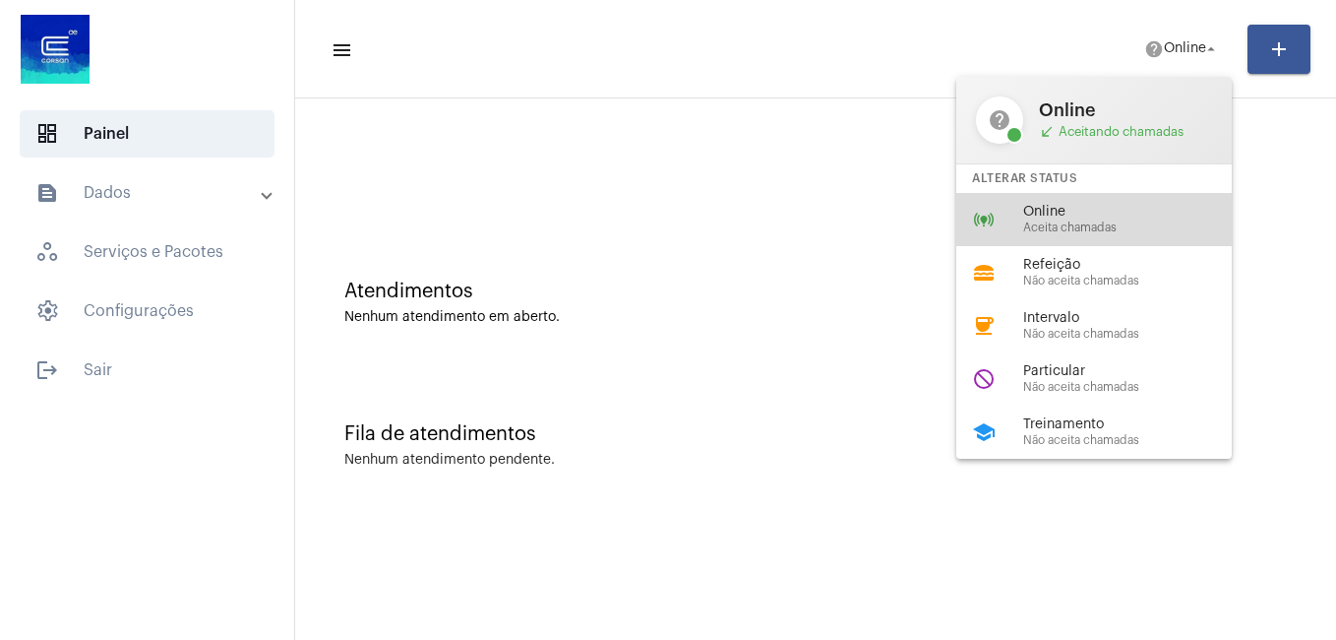
click at [1026, 232] on span "Aceita chamadas" at bounding box center [1135, 227] width 224 height 13
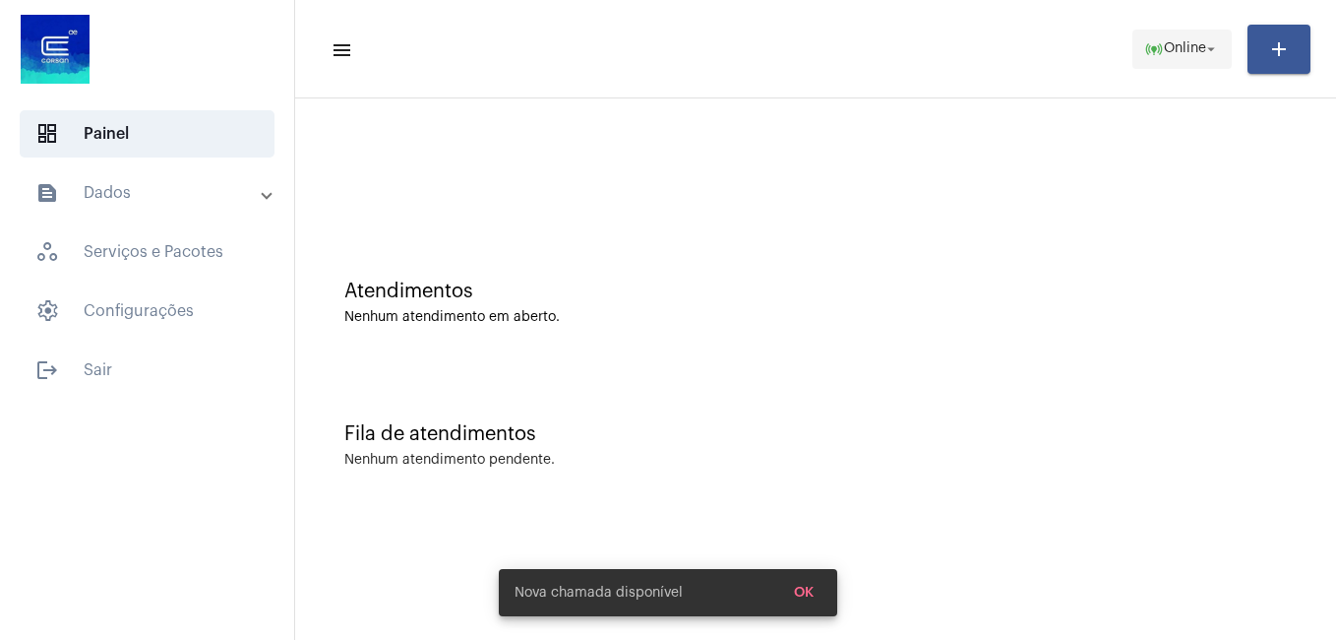
click at [1187, 64] on span "online_prediction Online arrow_drop_down" at bounding box center [1182, 48] width 76 height 35
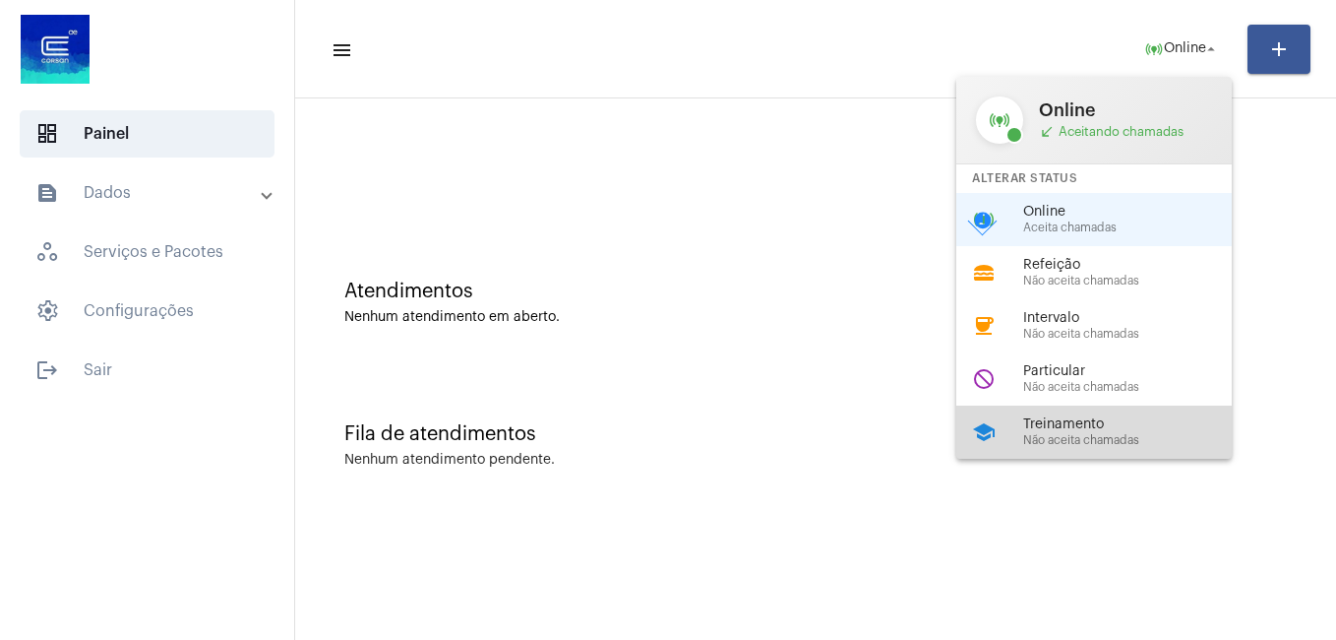
click at [1046, 438] on span "Não aceita chamadas" at bounding box center [1135, 440] width 224 height 13
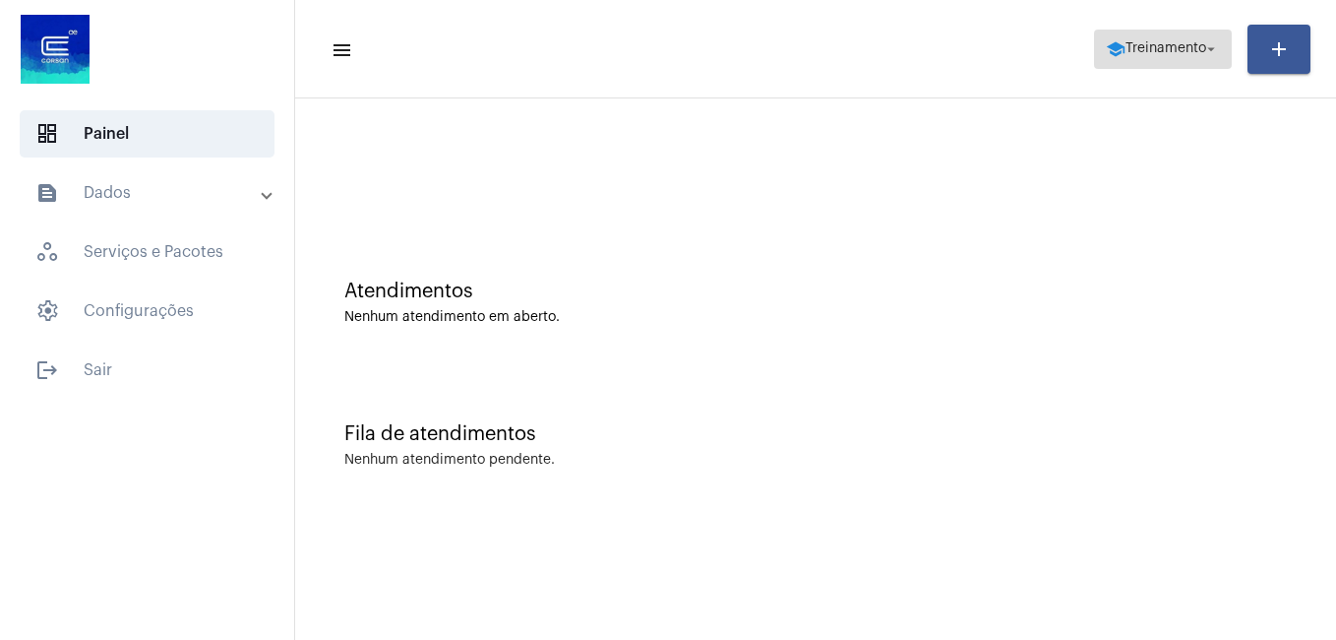
click at [1117, 49] on mat-icon "school" at bounding box center [1116, 49] width 20 height 20
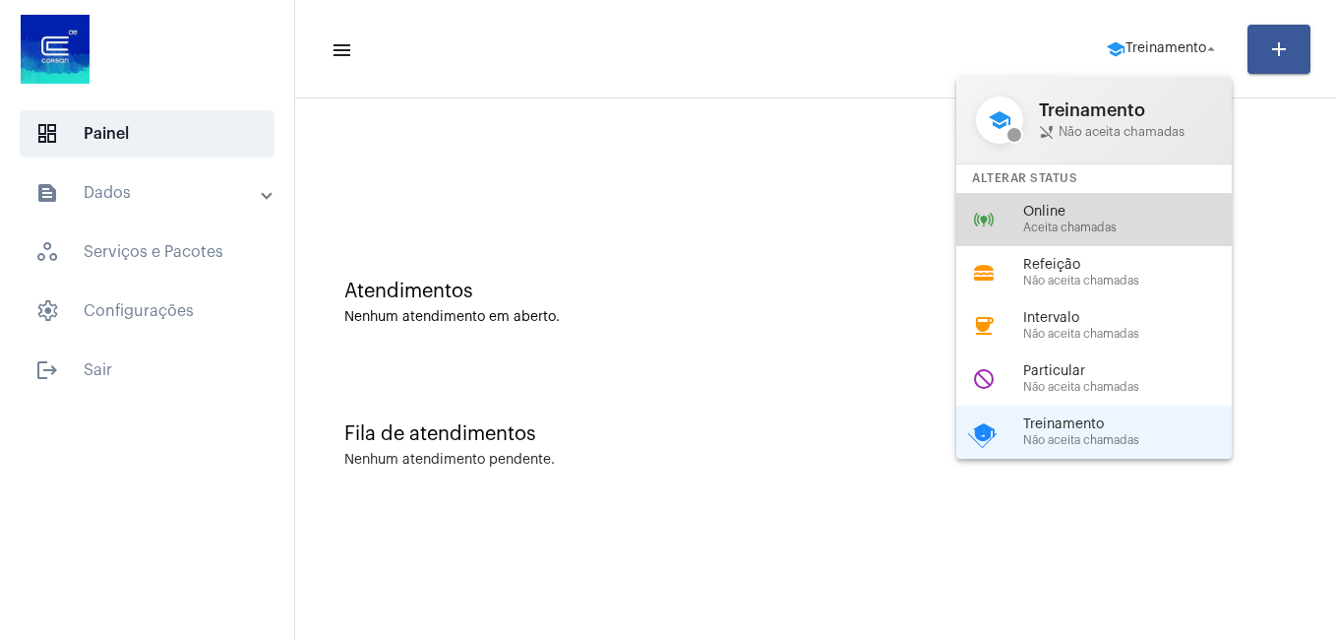
click at [1047, 209] on span "Online" at bounding box center [1135, 212] width 224 height 15
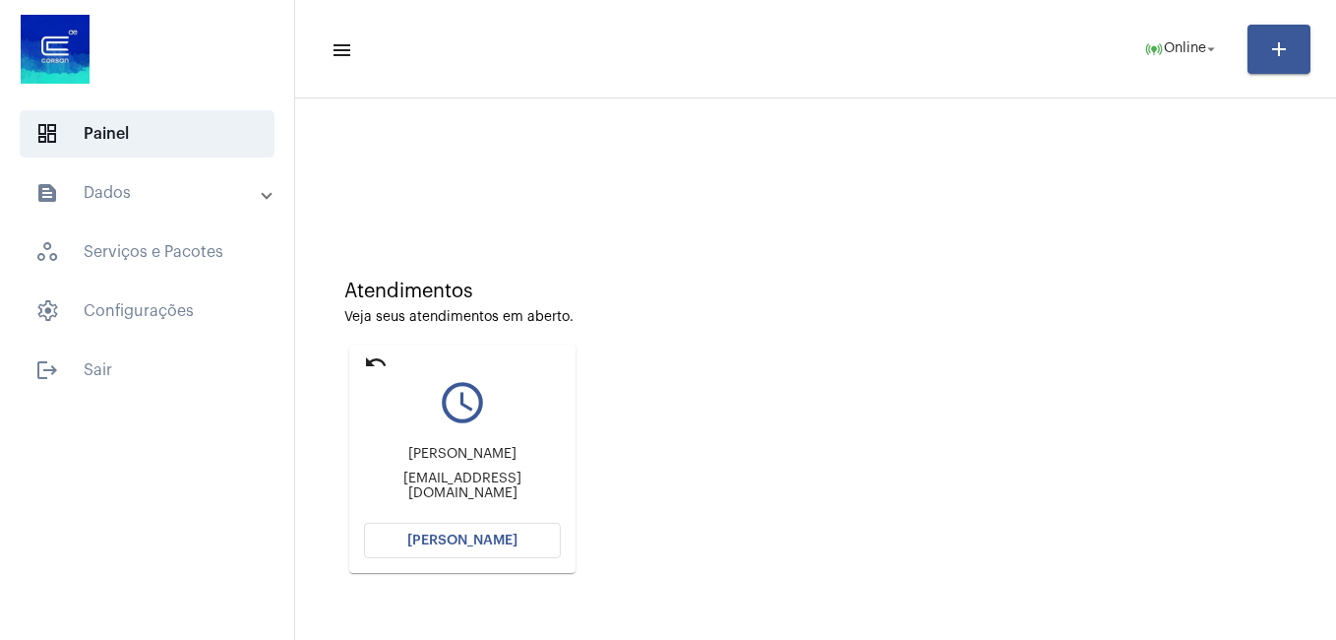
click at [504, 550] on button "Abrir Chamada" at bounding box center [462, 539] width 197 height 35
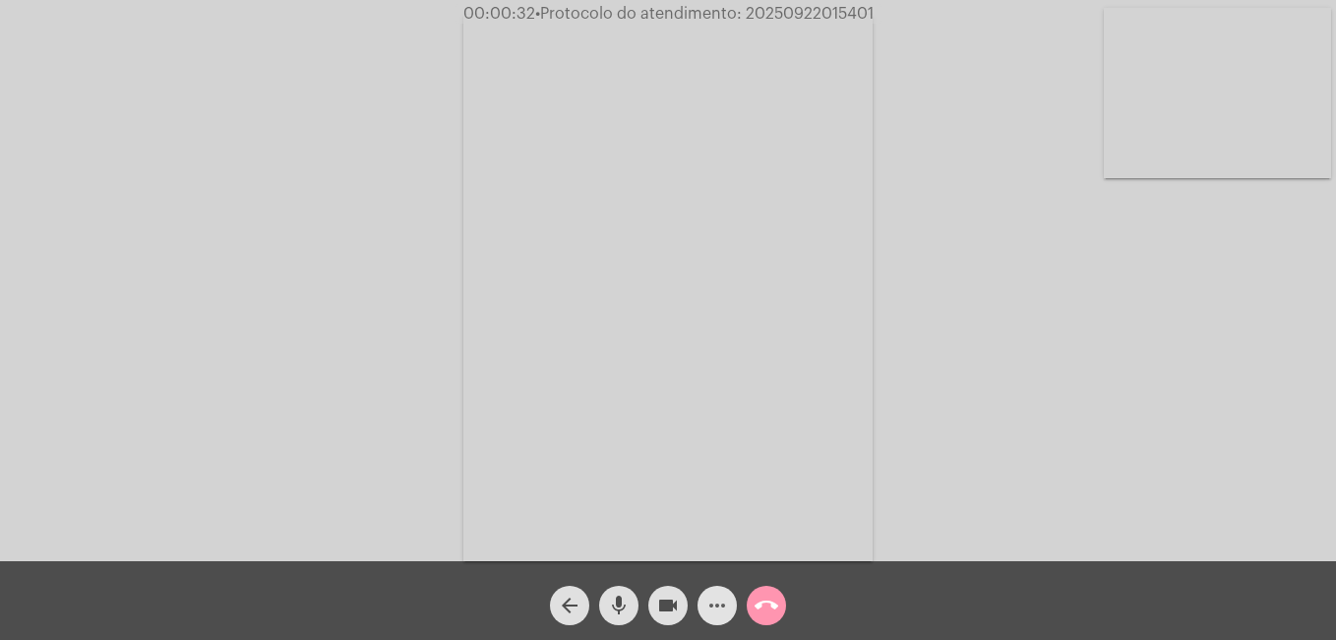
click at [717, 603] on mat-icon "more_horiz" at bounding box center [718, 605] width 24 height 24
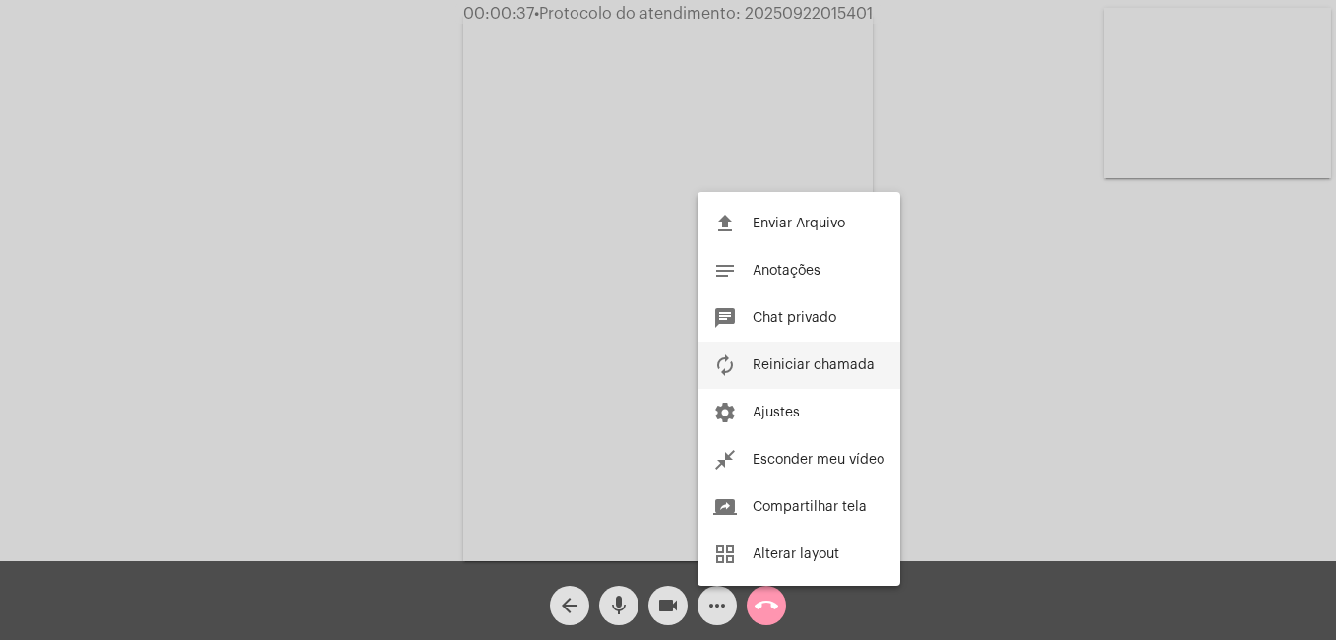
click at [802, 373] on button "autorenew Reiniciar chamada" at bounding box center [799, 364] width 203 height 47
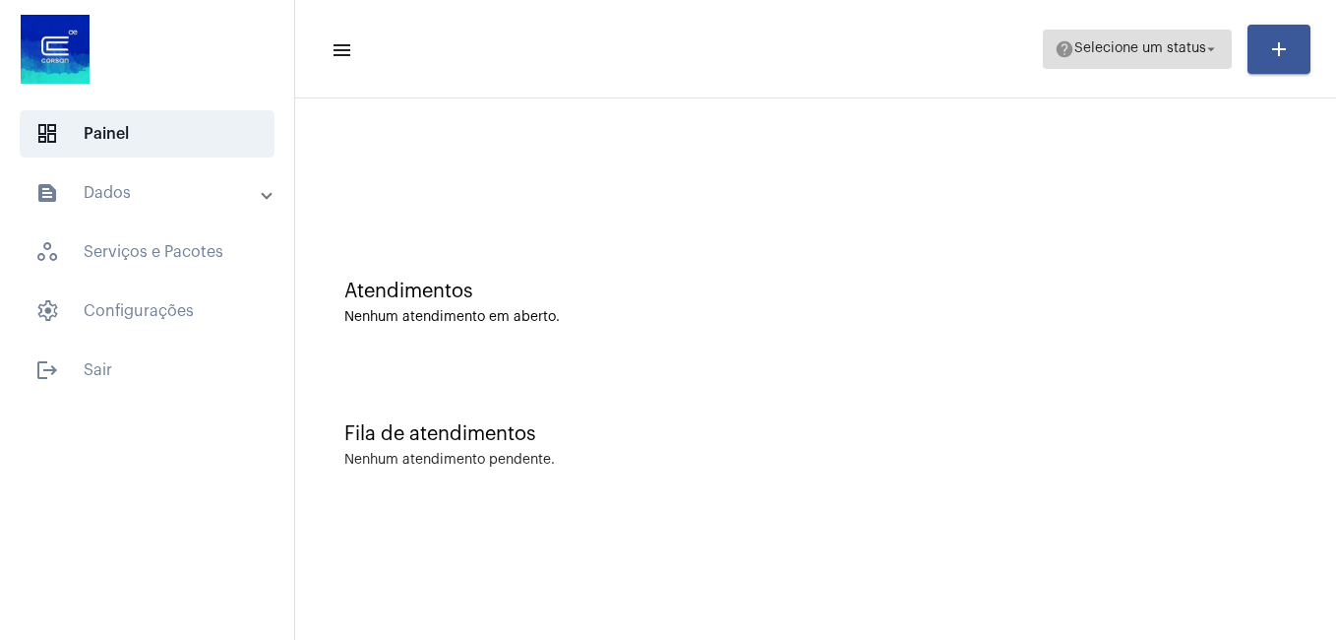
click at [1143, 49] on span "Selecione um status" at bounding box center [1141, 49] width 132 height 14
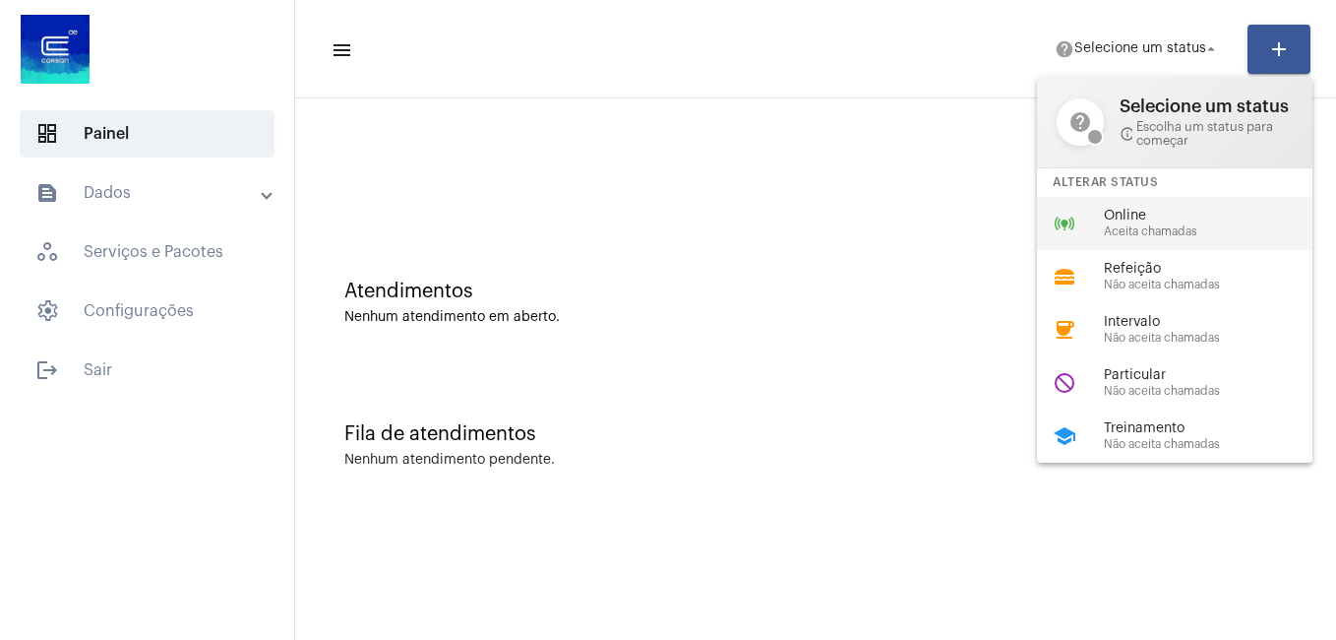
click at [1090, 215] on div "online_prediction Online Aceita chamadas" at bounding box center [1190, 223] width 307 height 53
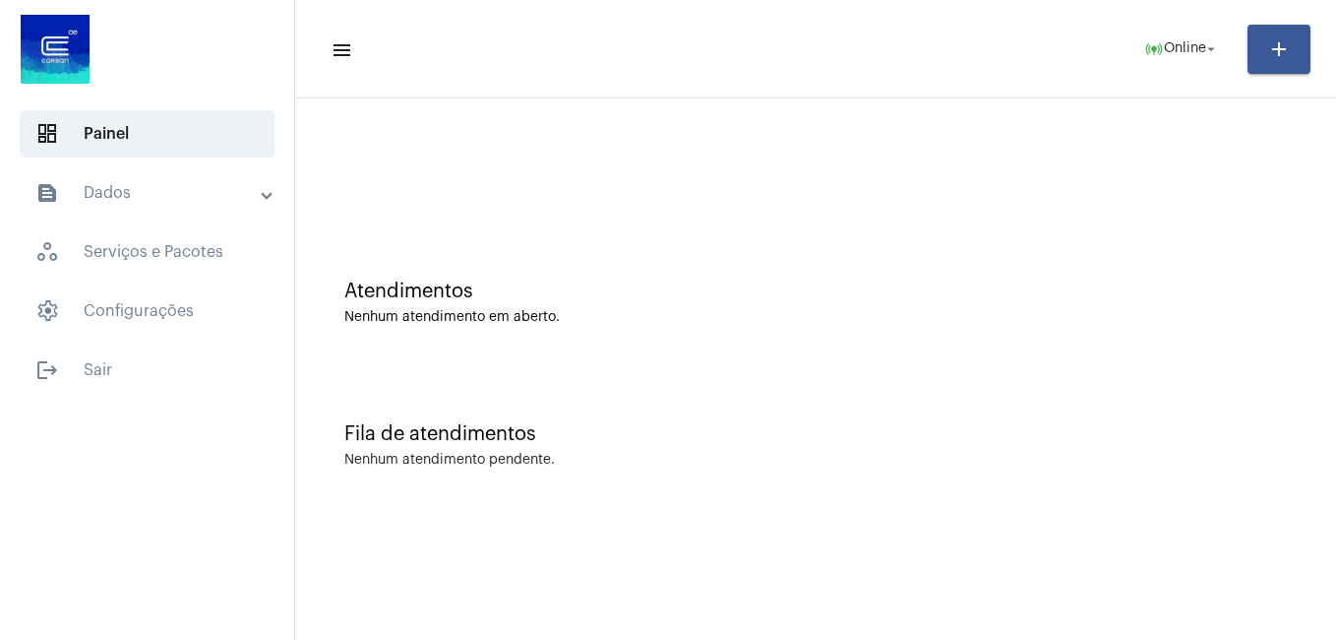
click at [220, 51] on div at bounding box center [147, 51] width 294 height 102
click at [258, 532] on div "dashboard Painel text_snippet_outlined Dados history_outlined Histórico schedul…" at bounding box center [147, 320] width 294 height 640
click at [154, 366] on span "logout Sair" at bounding box center [147, 369] width 255 height 47
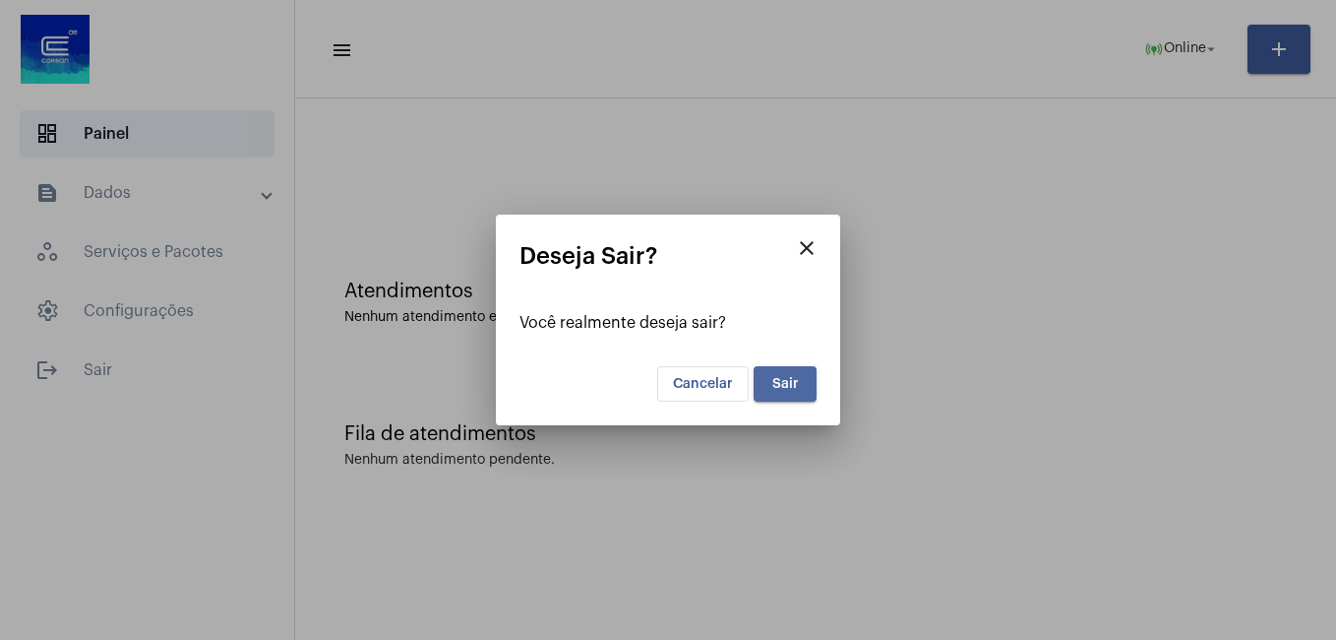
click at [797, 384] on span "Sair" at bounding box center [785, 384] width 27 height 14
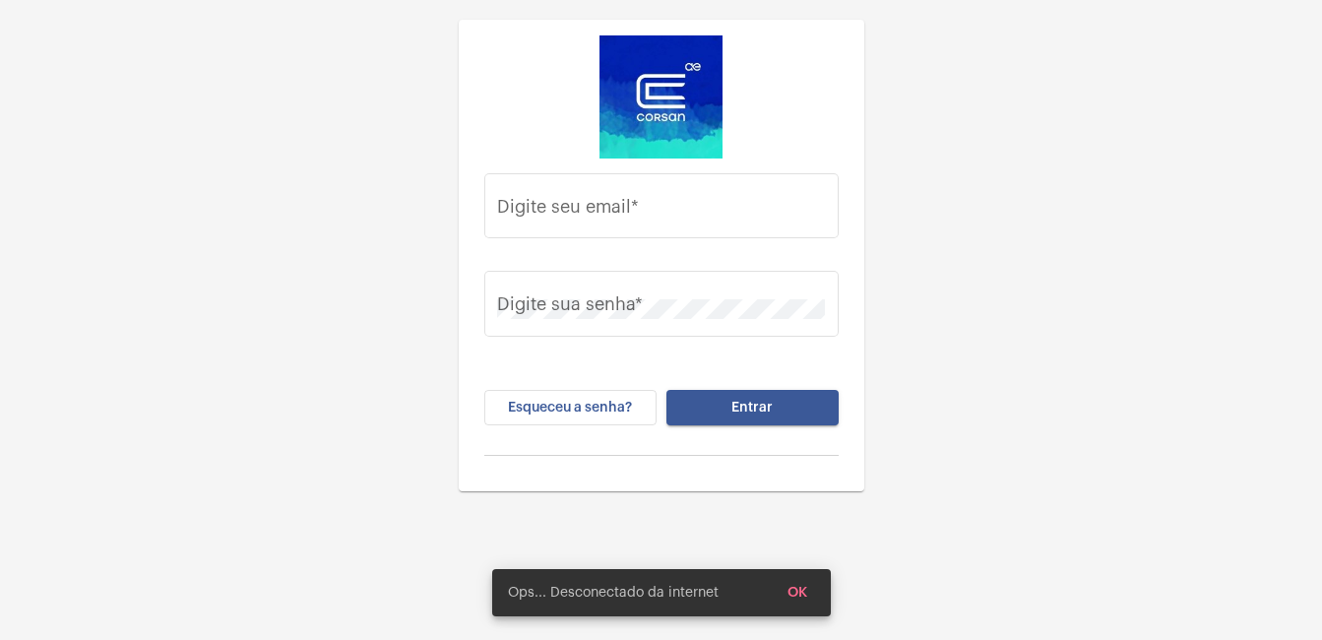
type input "[PERSON_NAME][EMAIL_ADDRESS][DOMAIN_NAME]"
